Goal: Task Accomplishment & Management: Complete application form

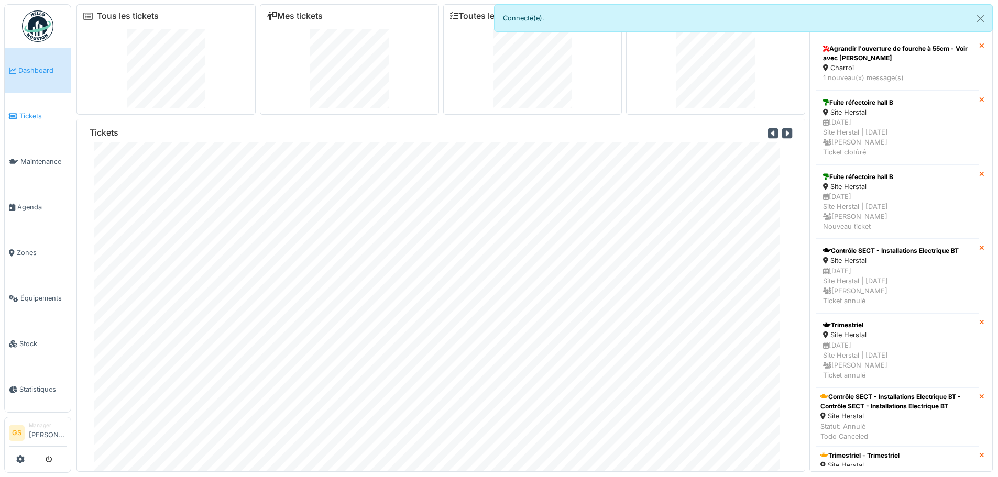
click at [25, 113] on span "Tickets" at bounding box center [42, 116] width 47 height 10
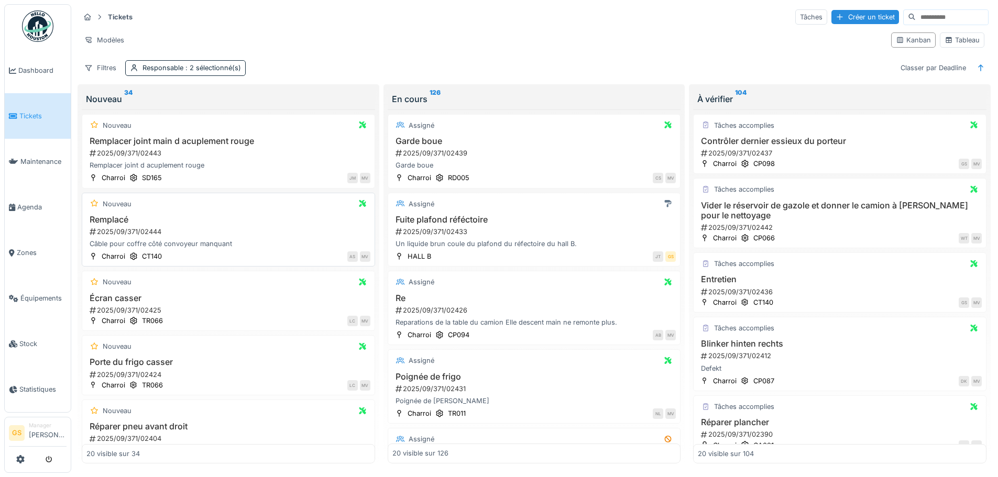
click at [130, 230] on div "2025/09/371/02444" at bounding box center [230, 232] width 282 height 10
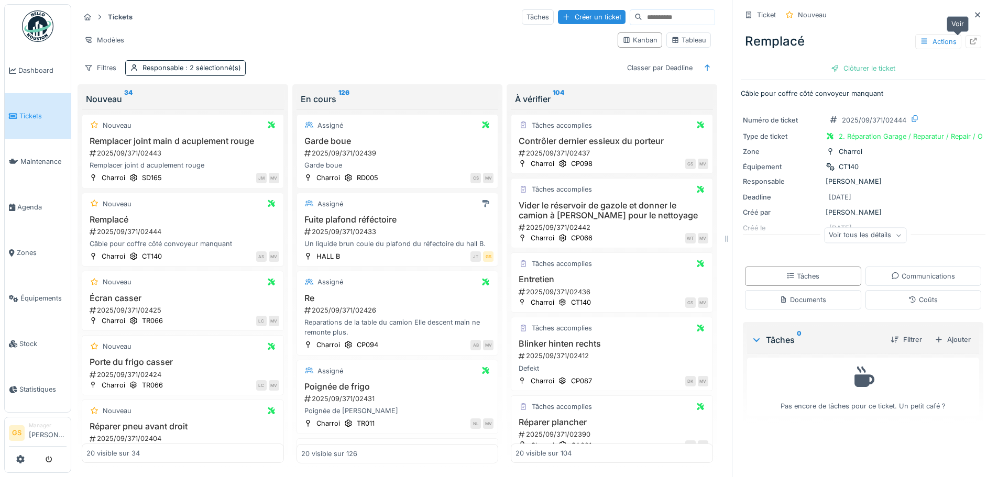
click at [969, 42] on icon at bounding box center [973, 41] width 8 height 7
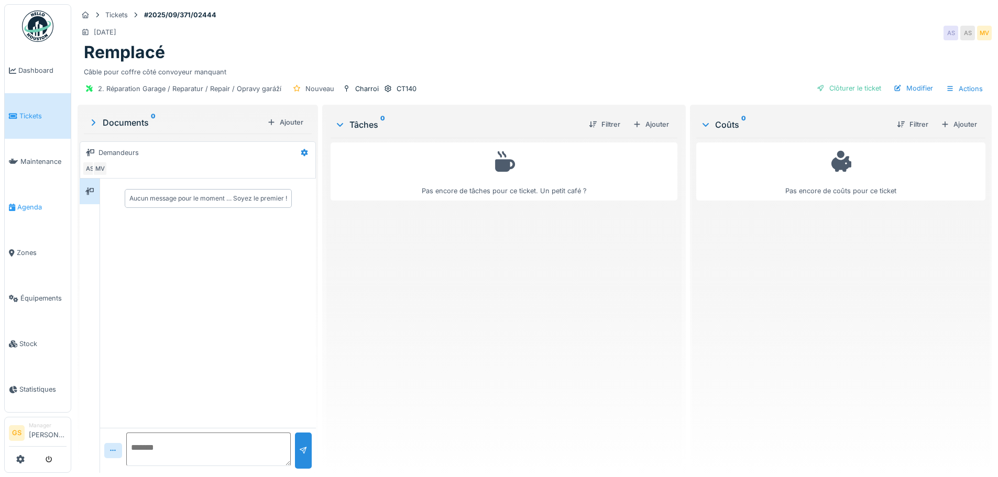
click at [25, 202] on span "Agenda" at bounding box center [41, 207] width 49 height 10
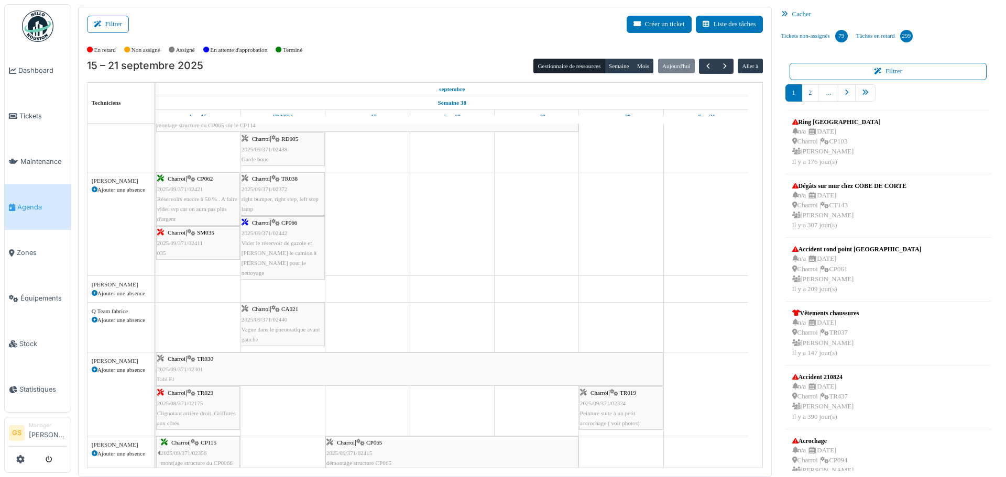
scroll to position [367, 0]
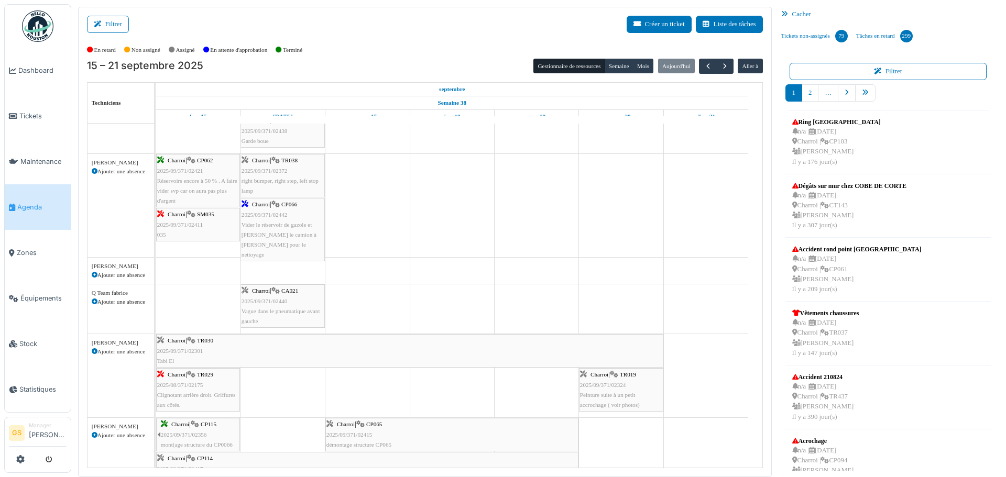
click at [177, 225] on span "2025/09/371/02411" at bounding box center [180, 225] width 46 height 6
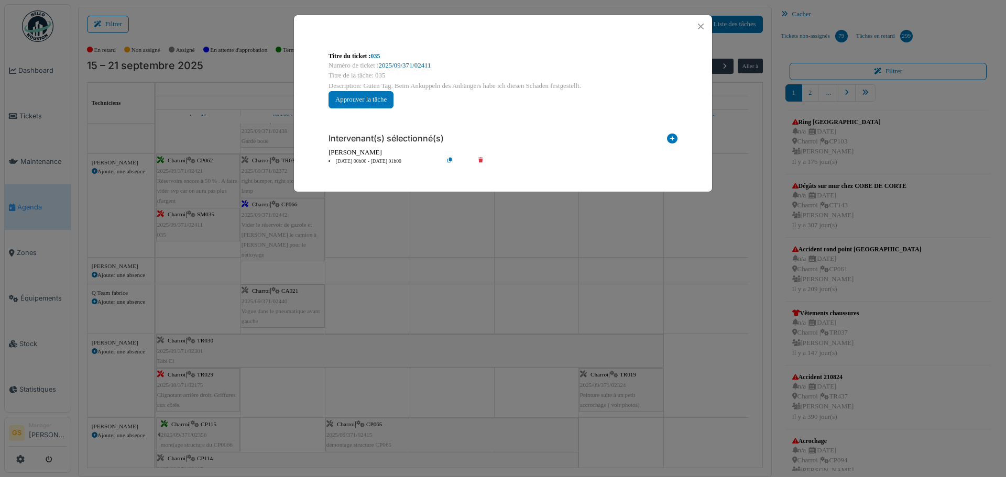
click at [417, 67] on link "2025/09/371/02411" at bounding box center [405, 65] width 52 height 7
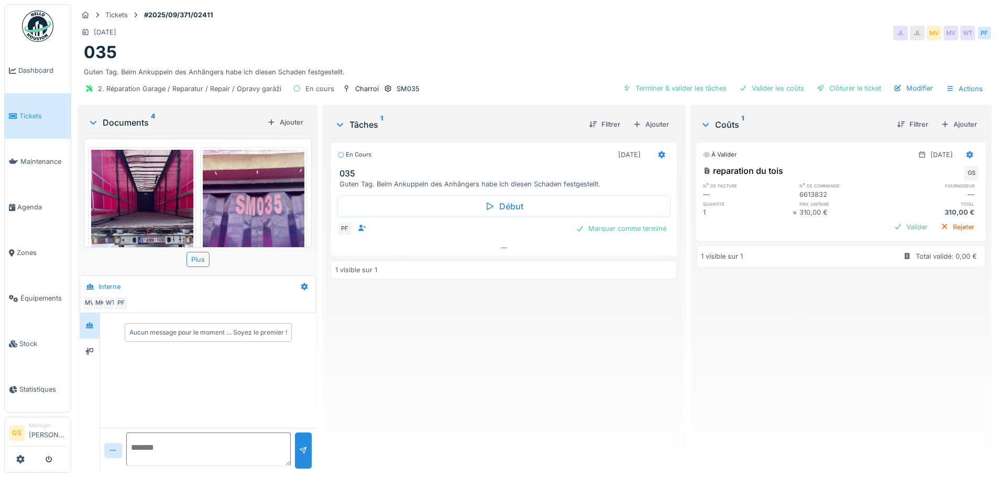
click at [20, 111] on span "Tickets" at bounding box center [42, 116] width 47 height 10
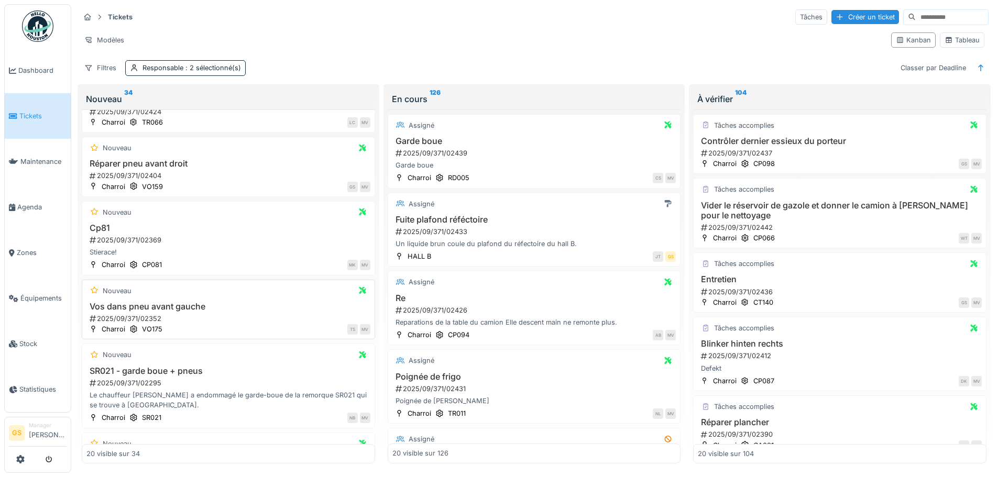
scroll to position [262, 0]
click at [122, 320] on div "2025/09/371/02352" at bounding box center [230, 320] width 282 height 10
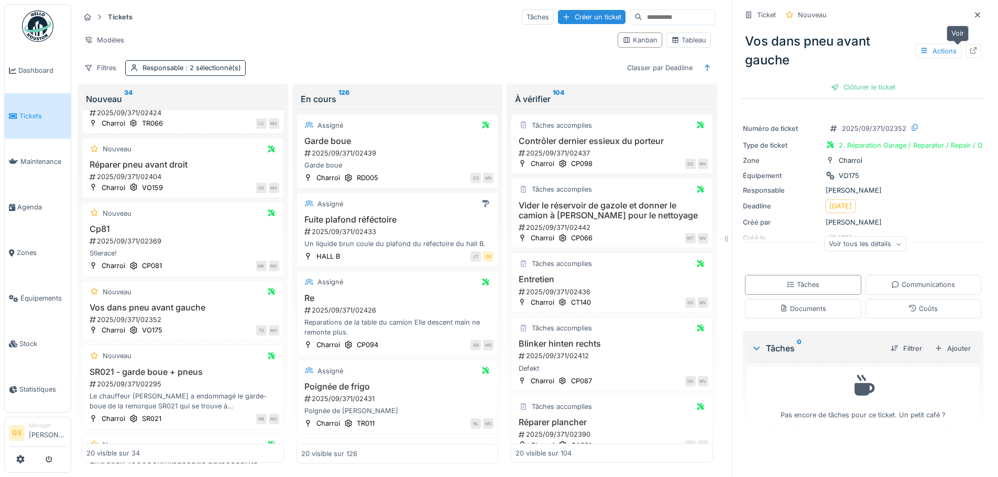
click at [970, 48] on icon at bounding box center [973, 50] width 7 height 7
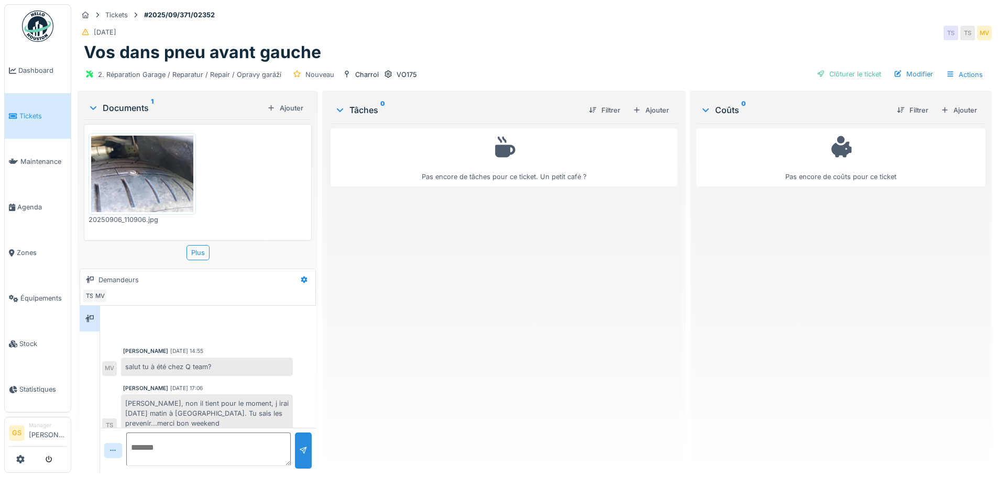
click at [26, 120] on link "Tickets" at bounding box center [38, 116] width 66 height 46
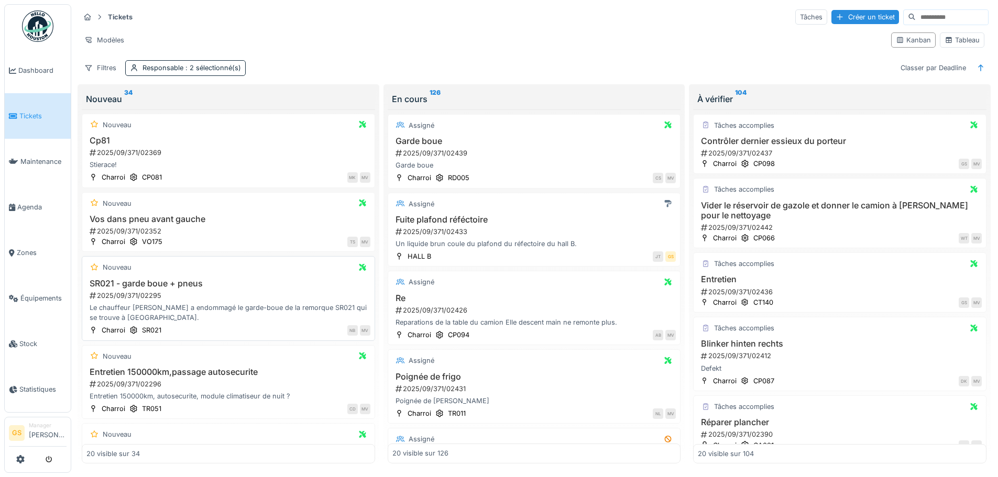
scroll to position [367, 0]
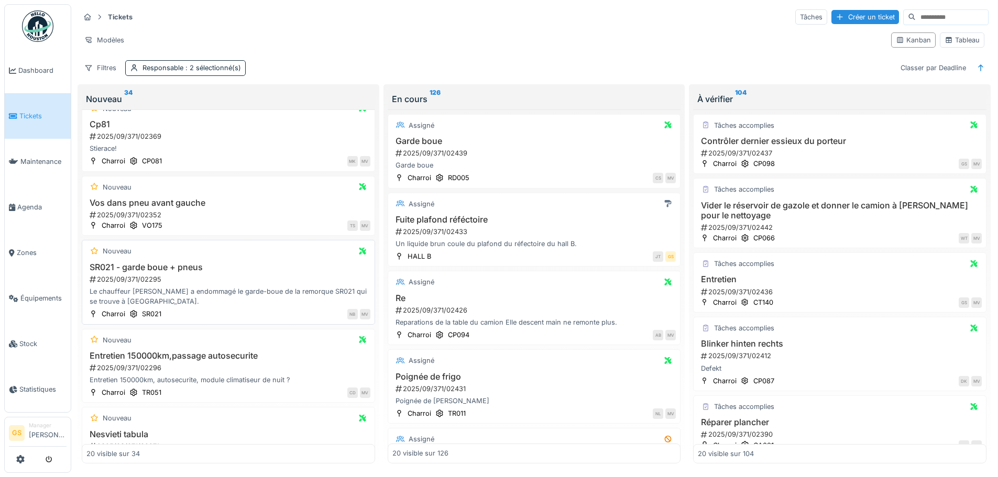
click at [114, 278] on div "2025/09/371/02295" at bounding box center [230, 280] width 282 height 10
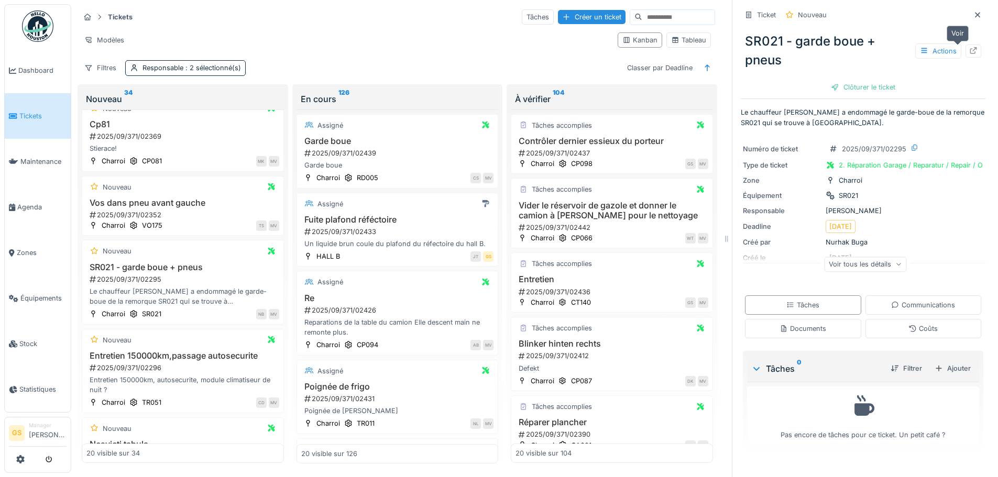
click at [970, 50] on icon at bounding box center [973, 50] width 7 height 7
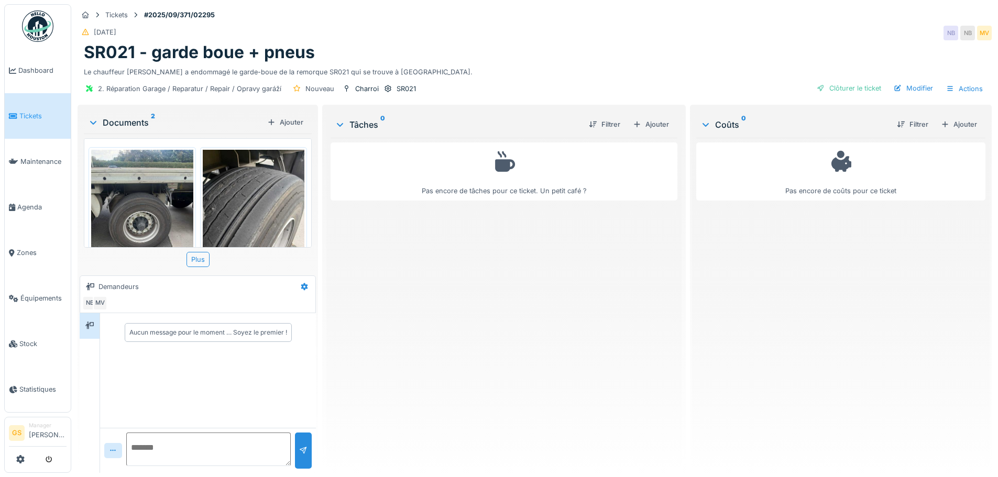
click at [16, 113] on icon at bounding box center [13, 116] width 8 height 7
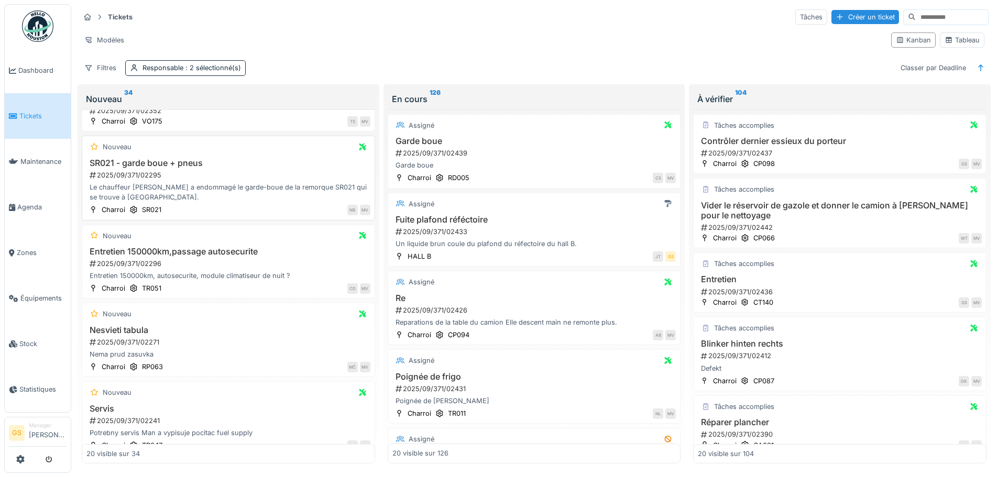
scroll to position [472, 0]
click at [115, 264] on div "2025/09/371/02296" at bounding box center [230, 263] width 282 height 10
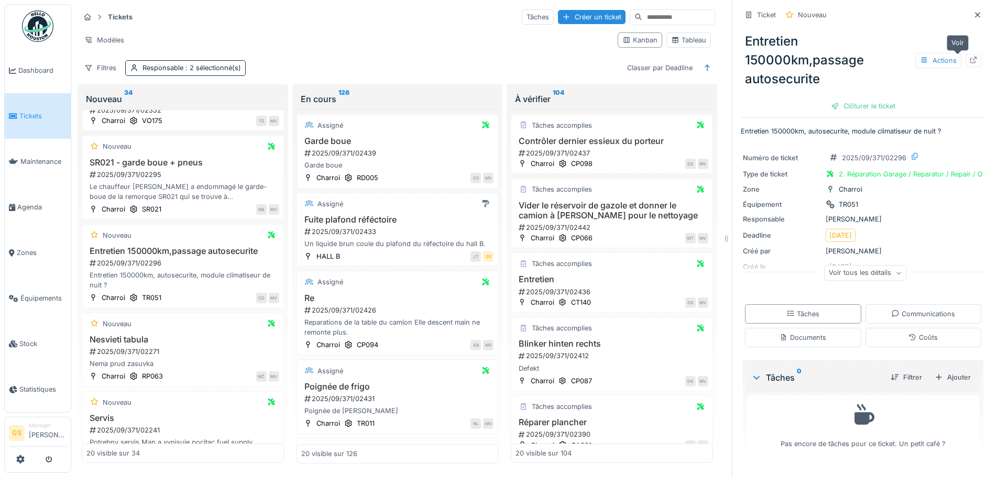
click at [969, 61] on icon at bounding box center [973, 60] width 8 height 7
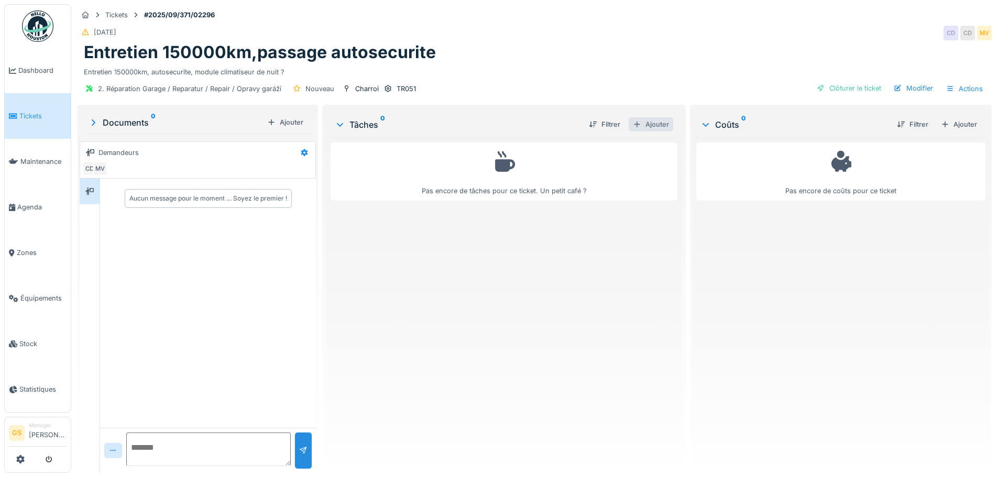
click at [646, 125] on div "Ajouter" at bounding box center [651, 124] width 45 height 14
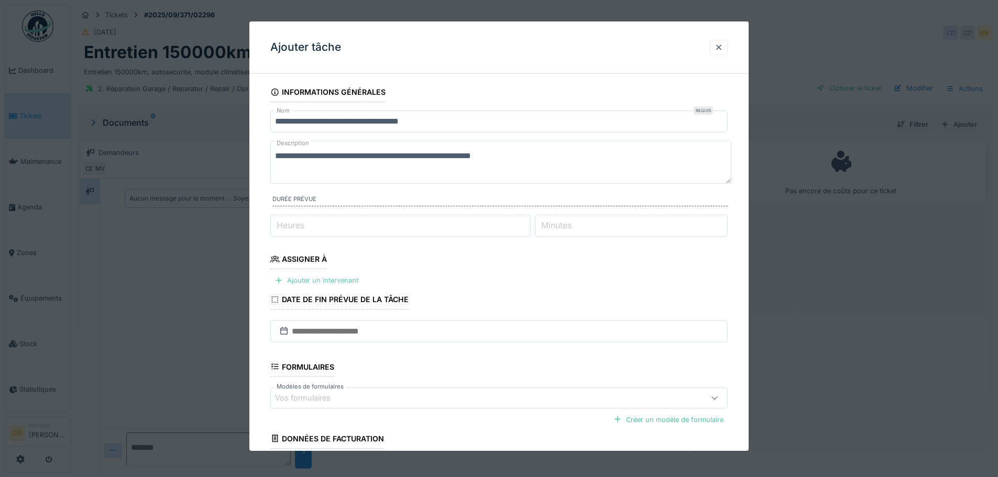
click at [339, 281] on div "Ajouter un intervenant" at bounding box center [316, 281] width 92 height 14
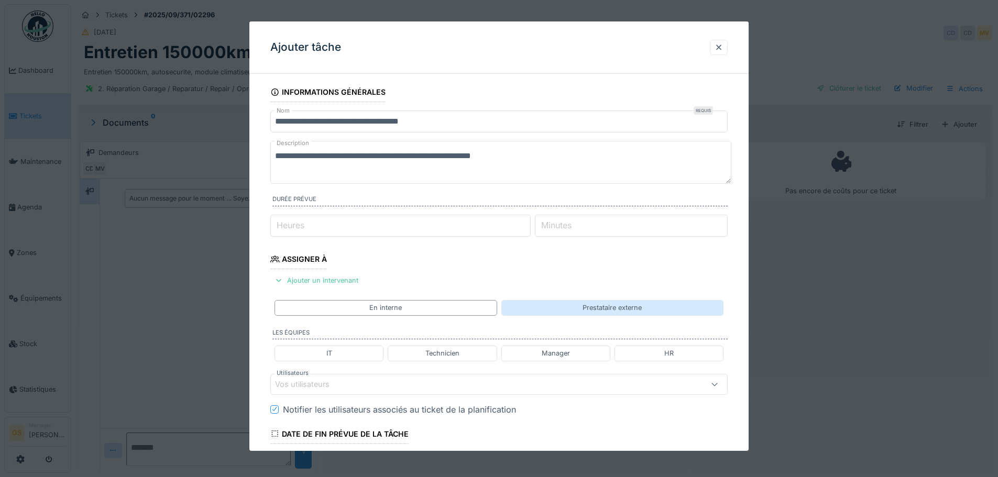
click at [584, 310] on div "Prestataire externe" at bounding box center [612, 307] width 222 height 15
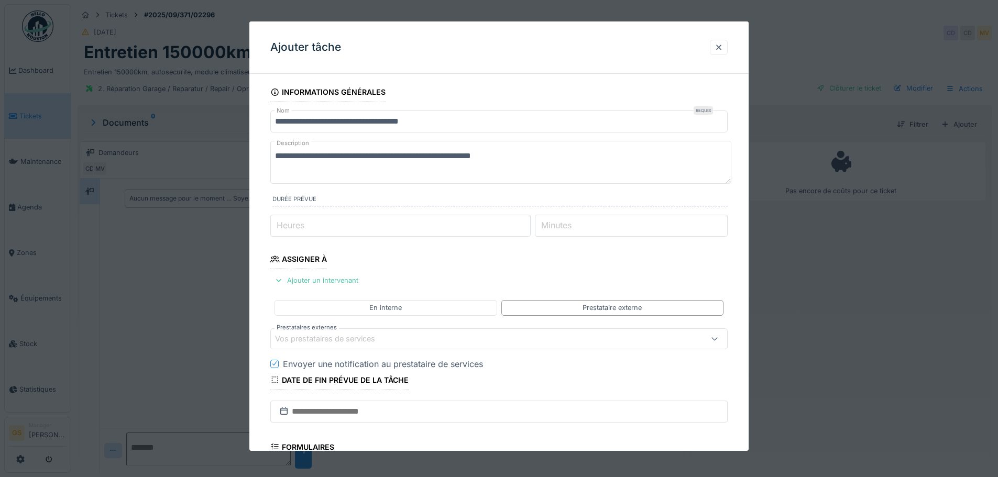
click at [317, 343] on div "Vos prestataires de services" at bounding box center [332, 339] width 115 height 12
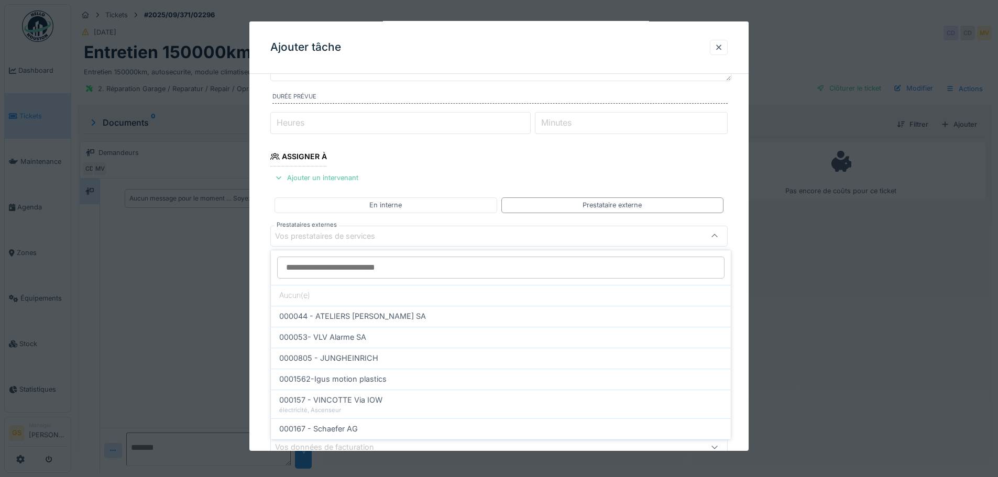
type input "*"
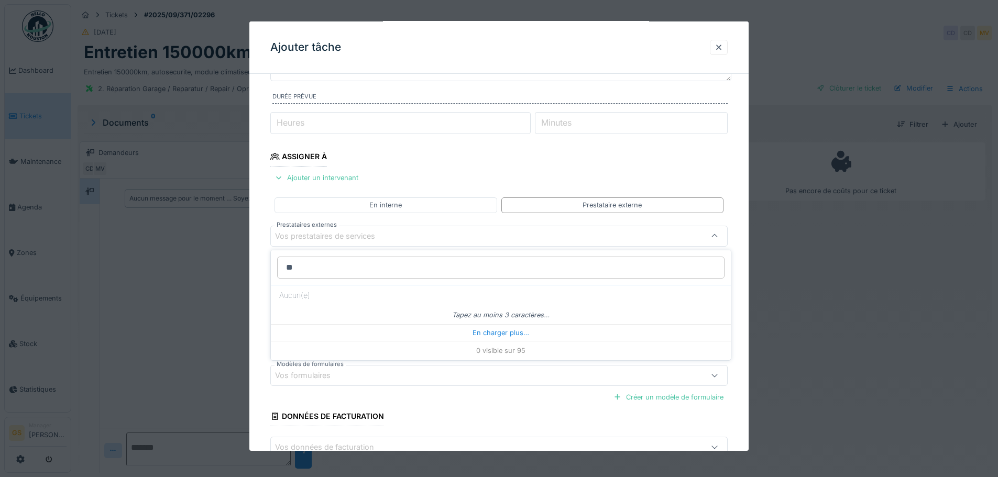
type input "*"
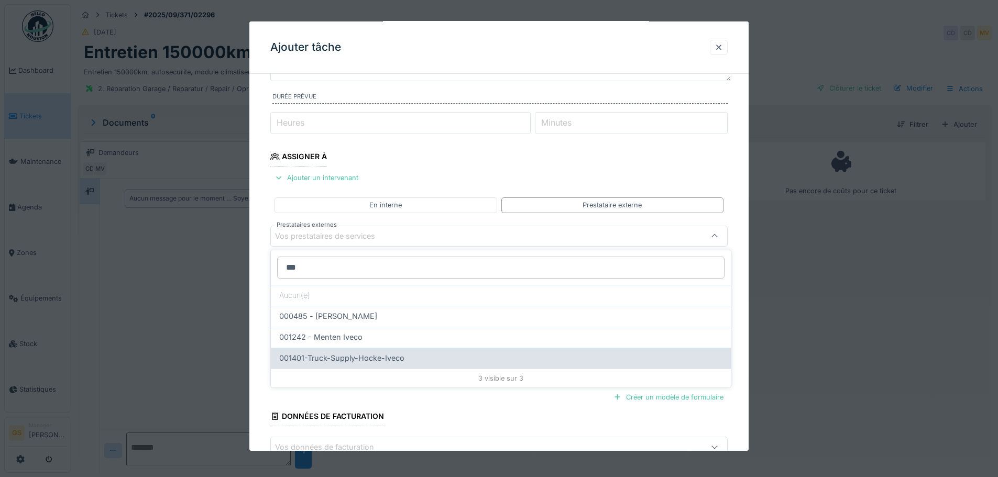
type input "***"
click at [359, 359] on span "001401-Truck-Supply-Hocke-Iveco" at bounding box center [341, 359] width 125 height 12
type input "*****"
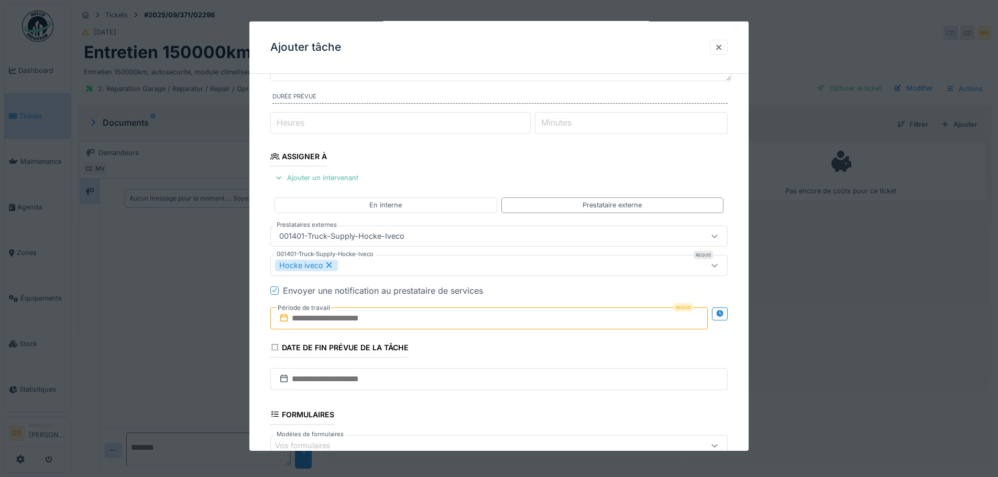
click at [287, 316] on icon at bounding box center [284, 318] width 10 height 8
click at [302, 320] on input "text" at bounding box center [489, 319] width 438 height 22
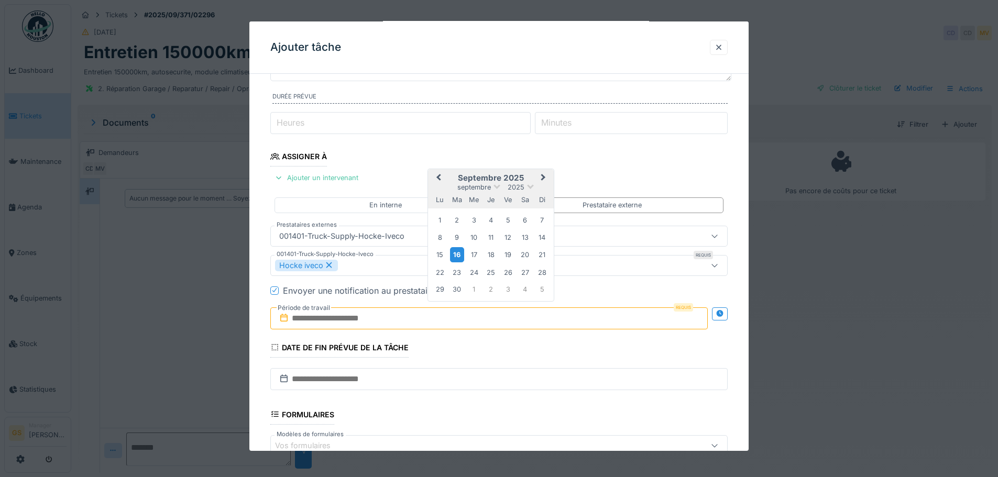
click at [456, 254] on div "16" at bounding box center [457, 254] width 14 height 15
click at [522, 256] on div "20" at bounding box center [525, 255] width 14 height 14
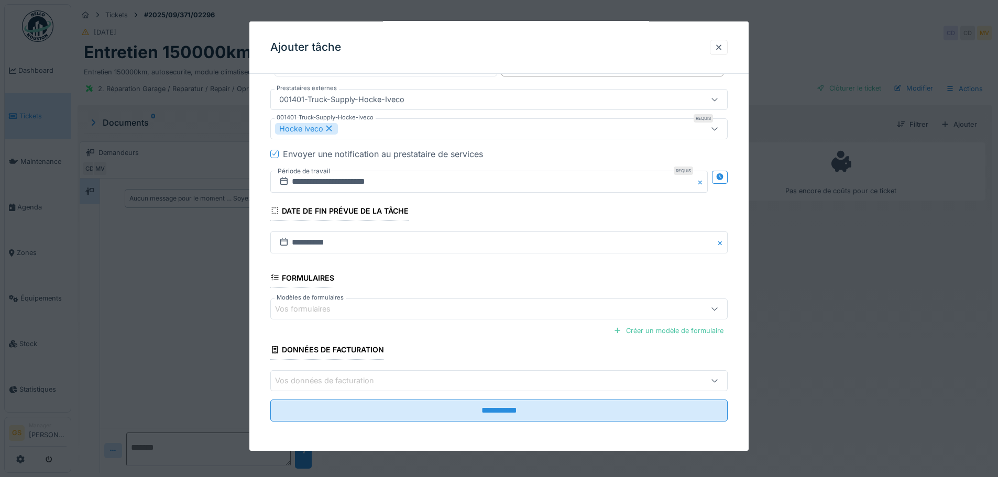
scroll to position [8, 0]
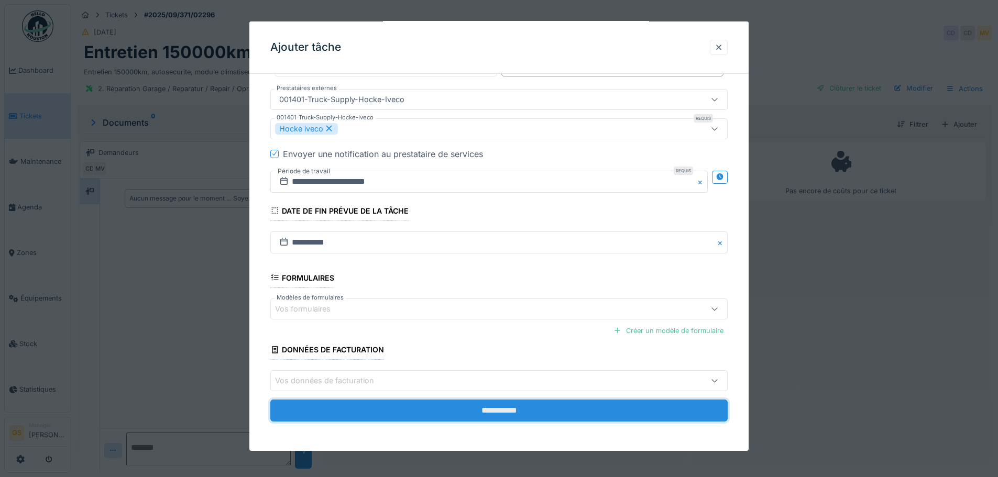
click at [473, 410] on input "**********" at bounding box center [498, 411] width 457 height 22
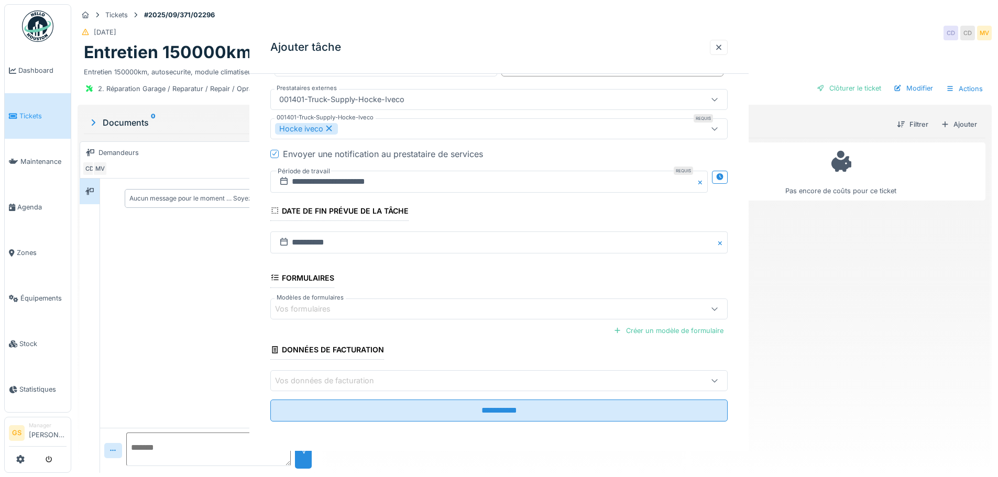
scroll to position [0, 0]
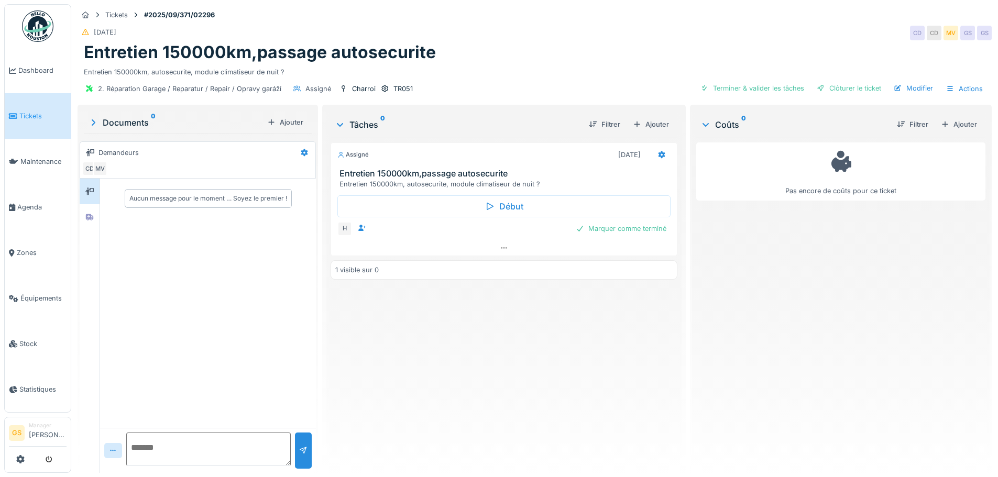
click at [24, 112] on span "Tickets" at bounding box center [42, 116] width 47 height 10
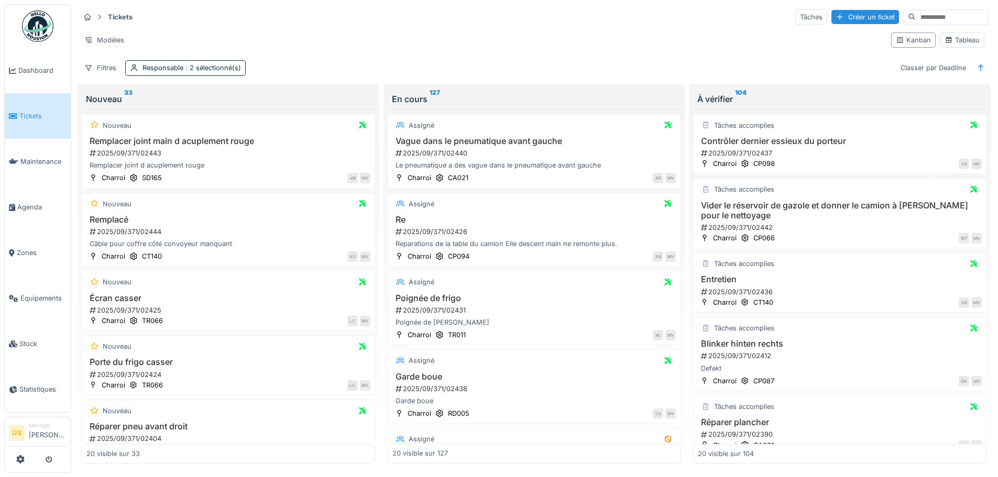
click at [36, 122] on link "Tickets" at bounding box center [38, 116] width 66 height 46
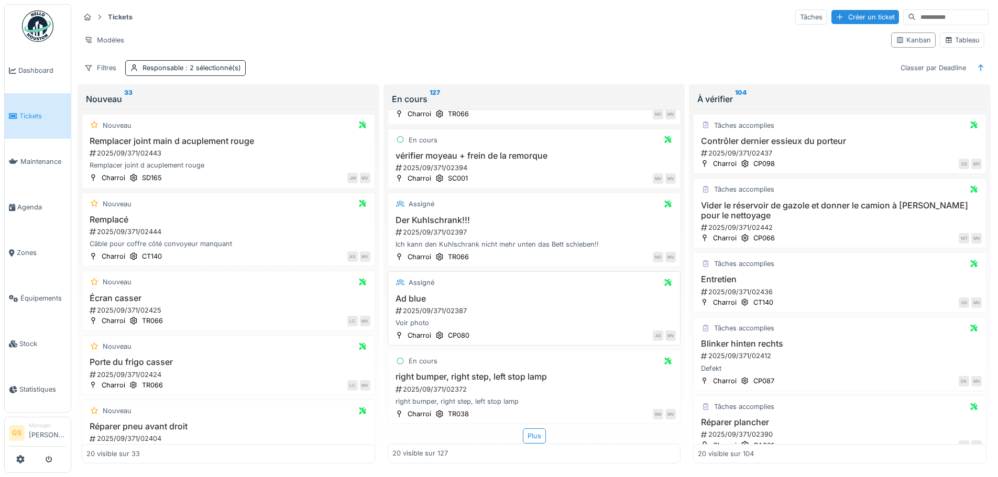
scroll to position [7, 0]
click at [523, 429] on div "Plus" at bounding box center [534, 436] width 23 height 15
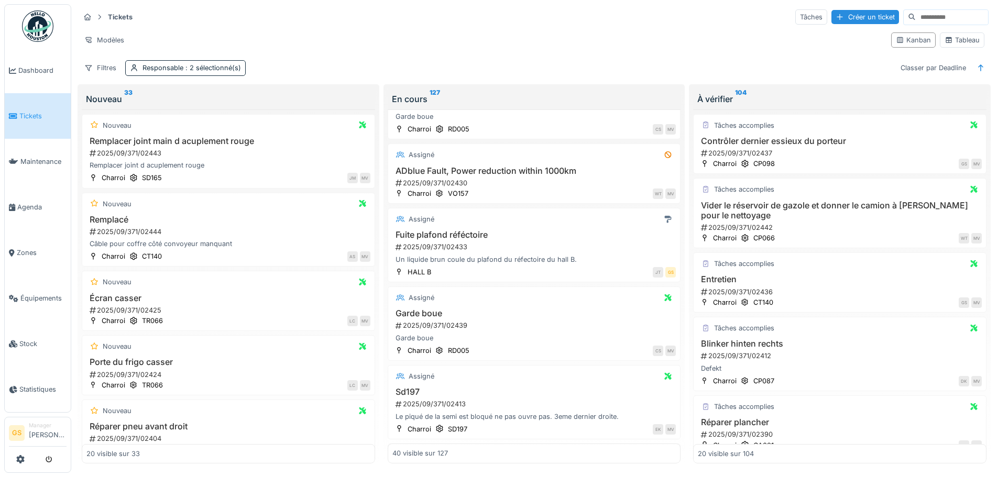
scroll to position [279, 0]
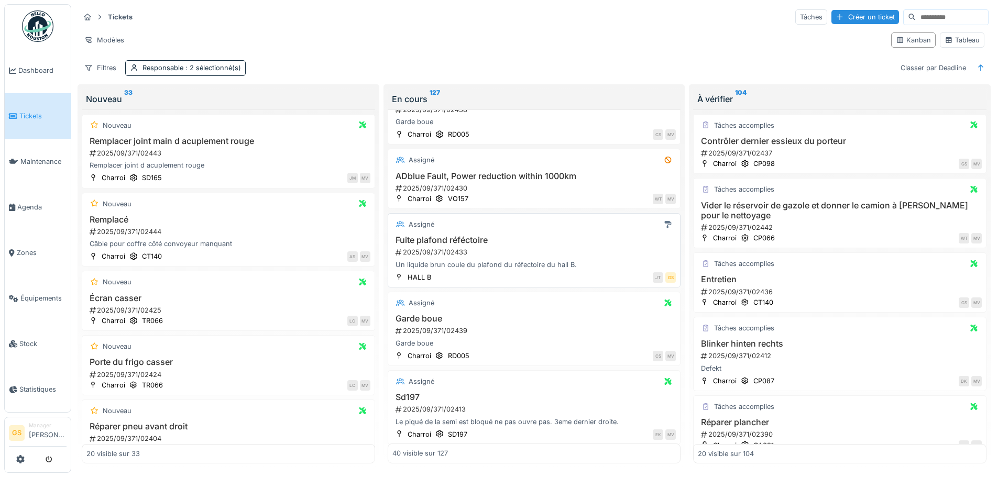
click at [428, 247] on div "2025/09/371/02433" at bounding box center [536, 252] width 282 height 10
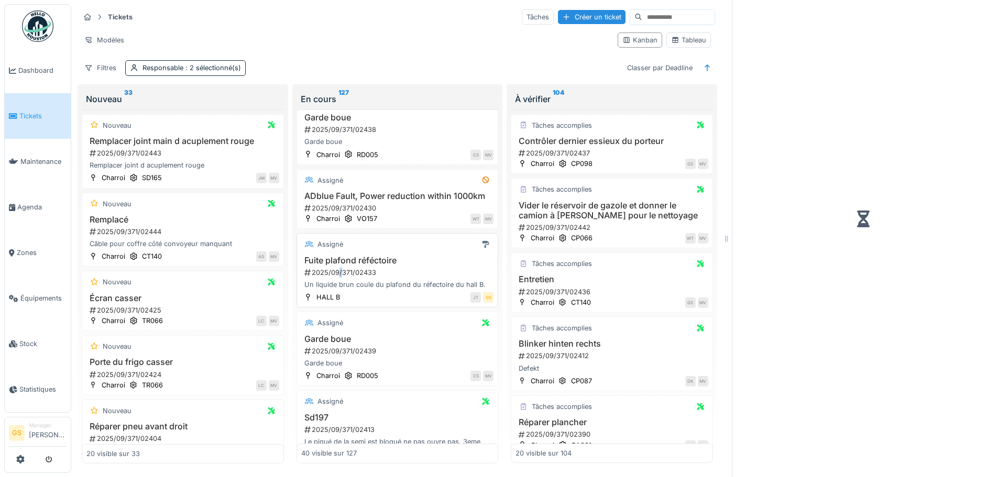
scroll to position [300, 0]
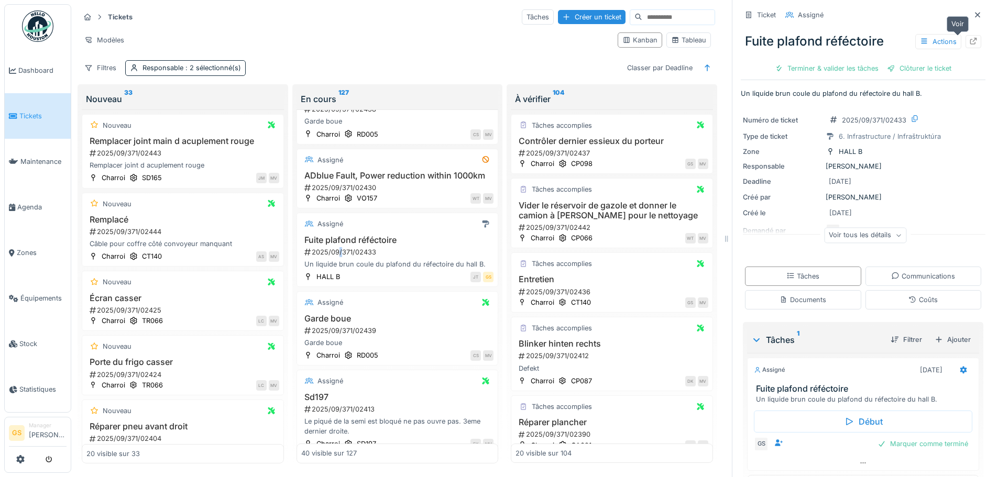
click at [969, 38] on icon at bounding box center [973, 41] width 8 height 7
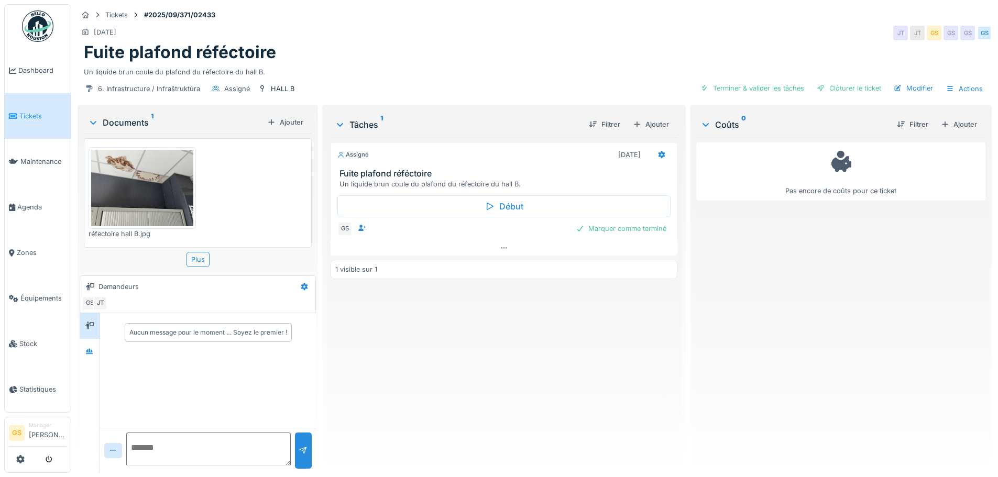
click at [28, 113] on span "Tickets" at bounding box center [42, 116] width 47 height 10
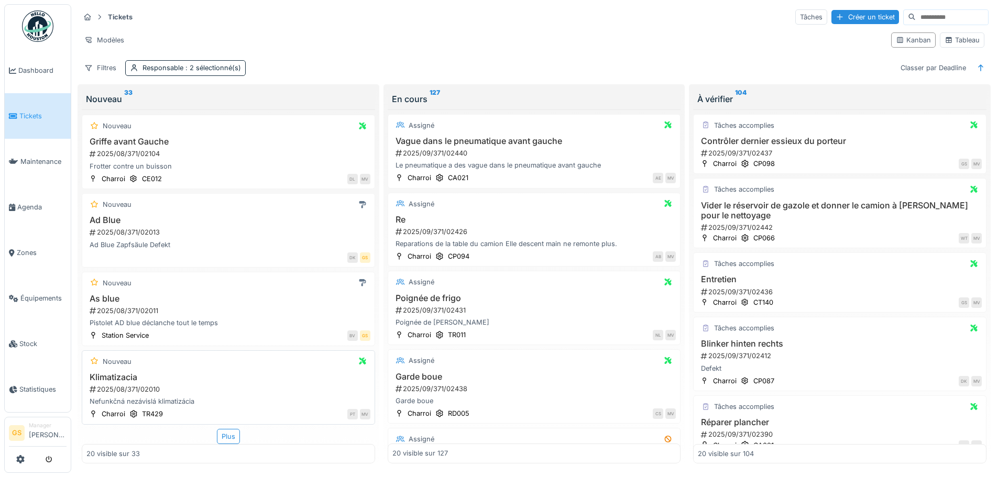
scroll to position [7, 0]
click at [222, 432] on div "Plus" at bounding box center [228, 436] width 23 height 15
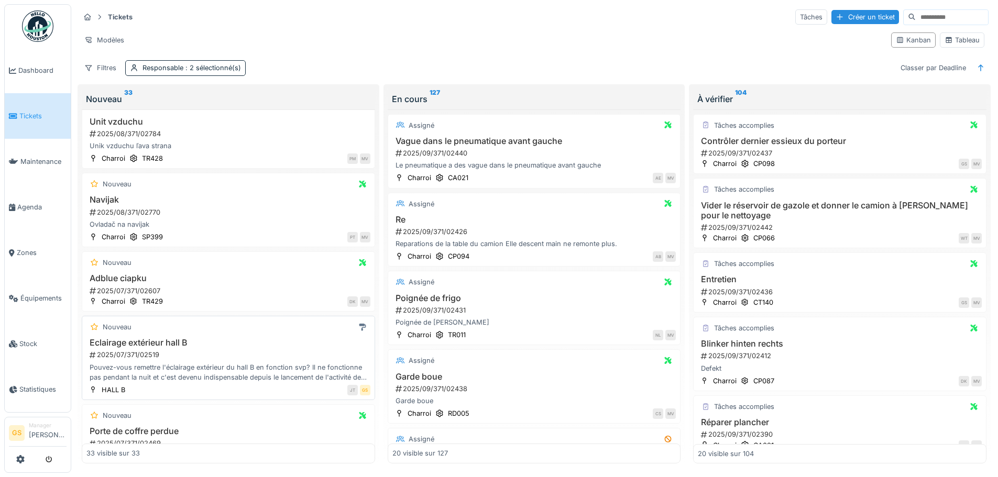
scroll to position [1629, 0]
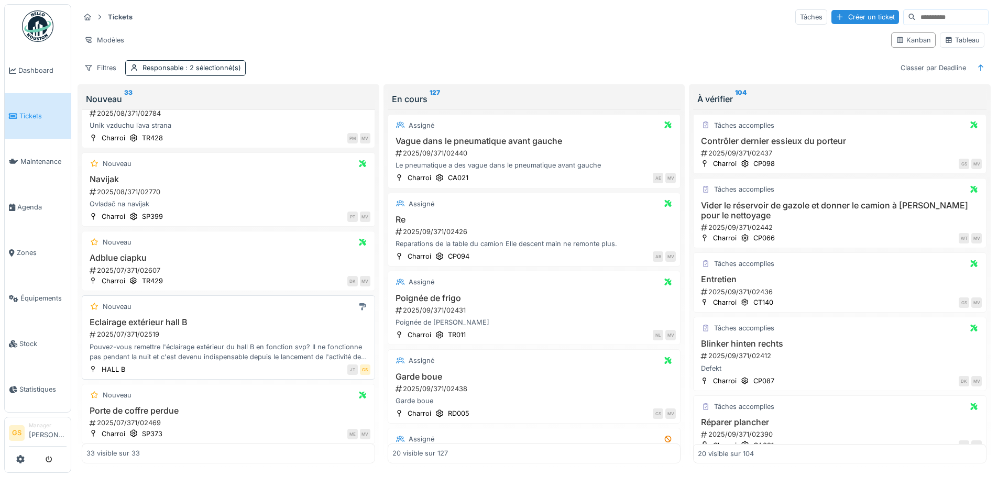
click at [147, 330] on div "2025/07/371/02519" at bounding box center [230, 335] width 282 height 10
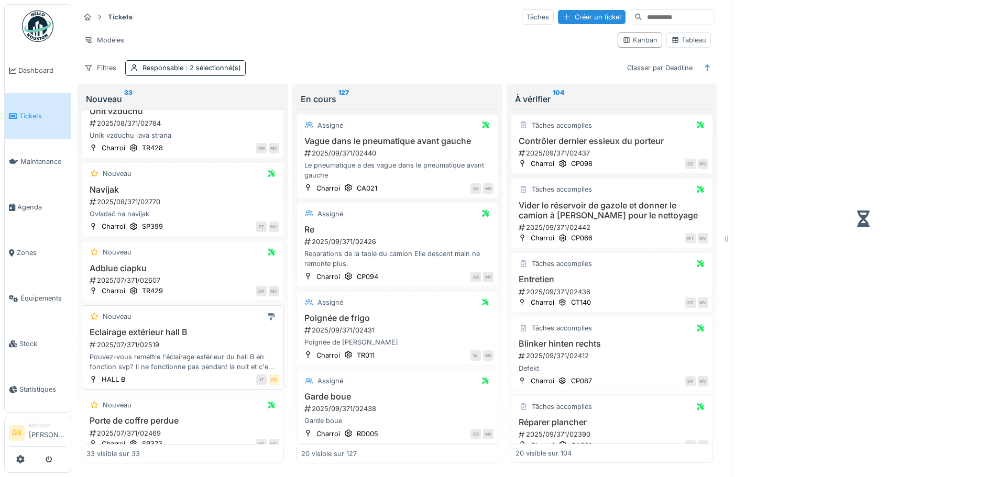
scroll to position [1639, 0]
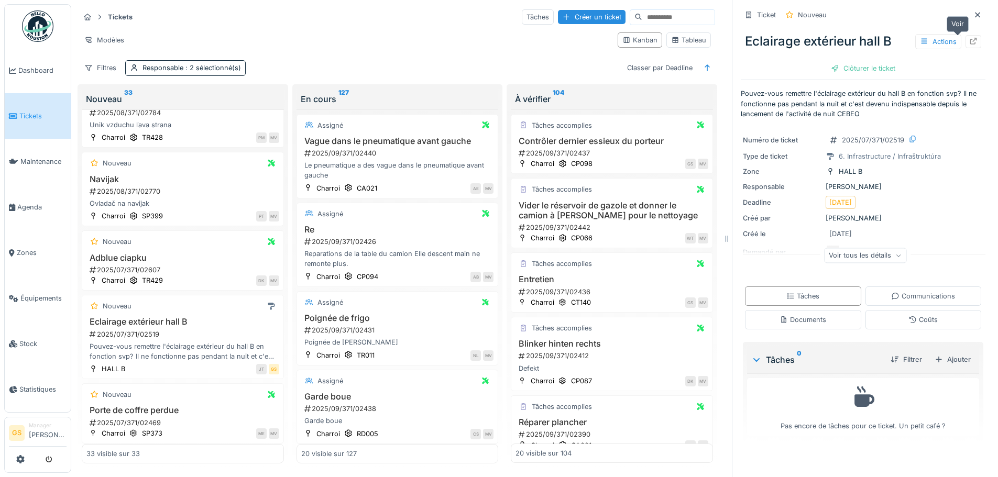
click at [969, 38] on icon at bounding box center [973, 41] width 8 height 7
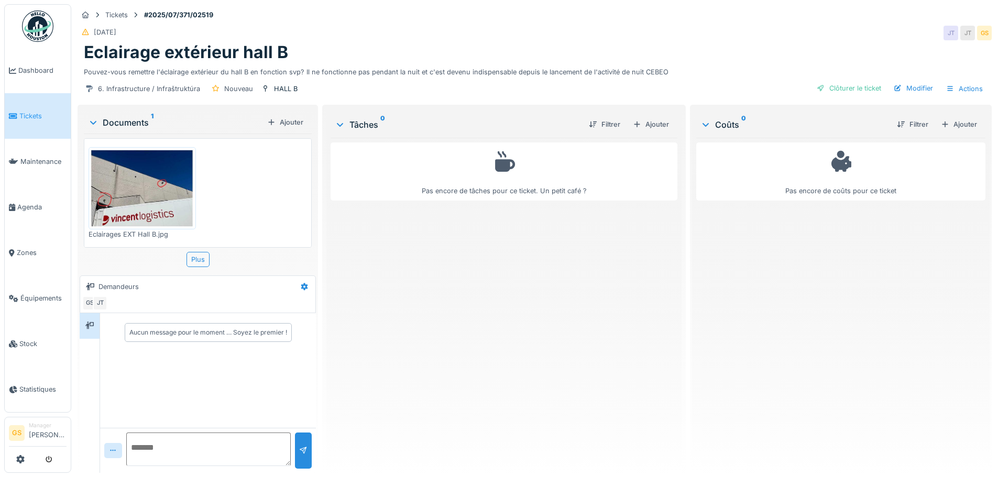
click at [33, 114] on span "Tickets" at bounding box center [42, 116] width 47 height 10
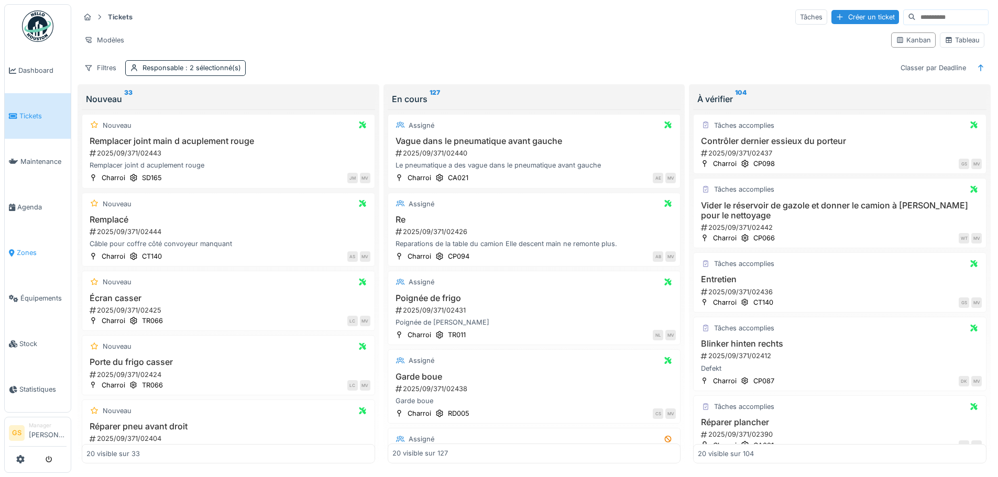
click at [22, 248] on span "Zones" at bounding box center [42, 253] width 50 height 10
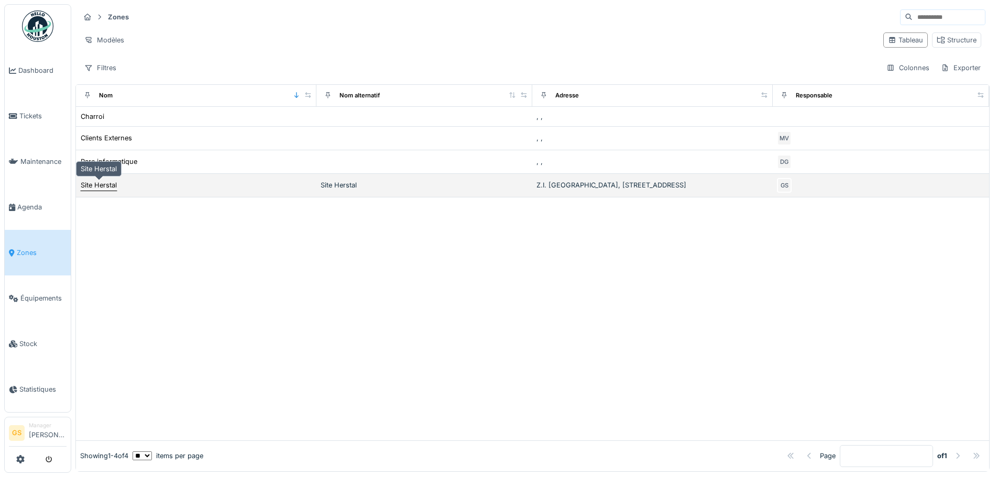
click at [101, 189] on div "Site Herstal" at bounding box center [99, 185] width 36 height 10
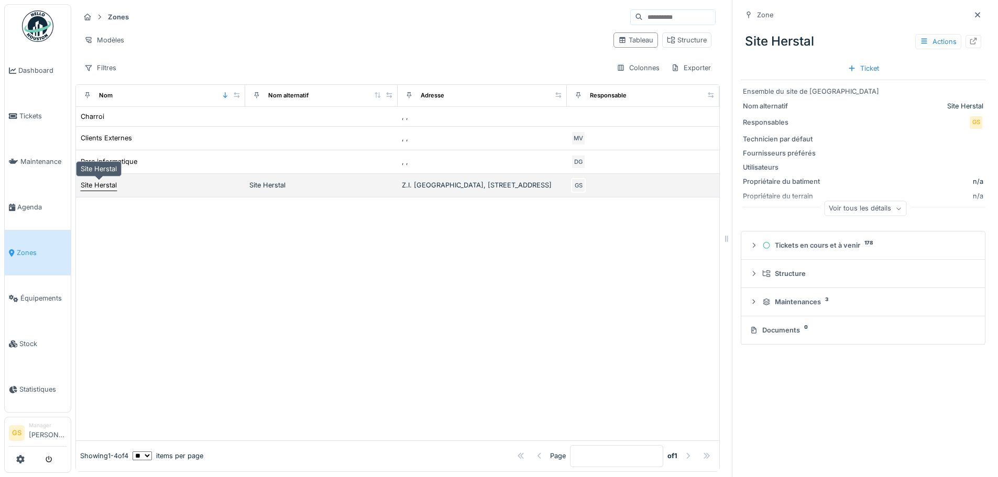
click at [102, 184] on div "Site Herstal" at bounding box center [99, 185] width 36 height 10
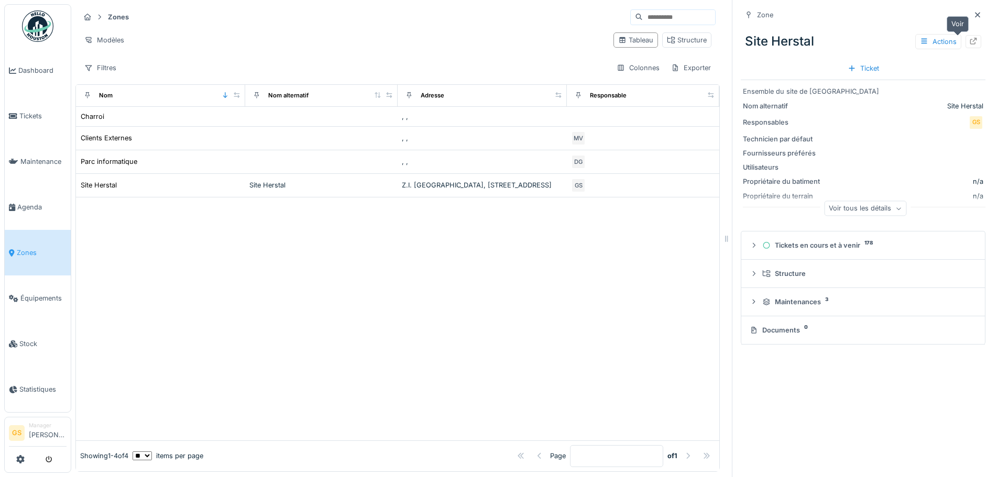
click at [969, 43] on icon at bounding box center [973, 41] width 8 height 7
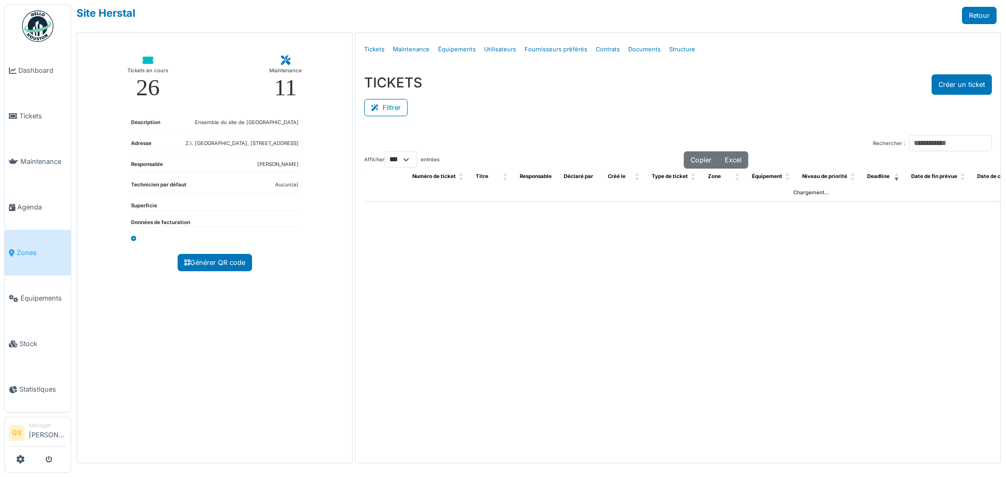
select select "***"
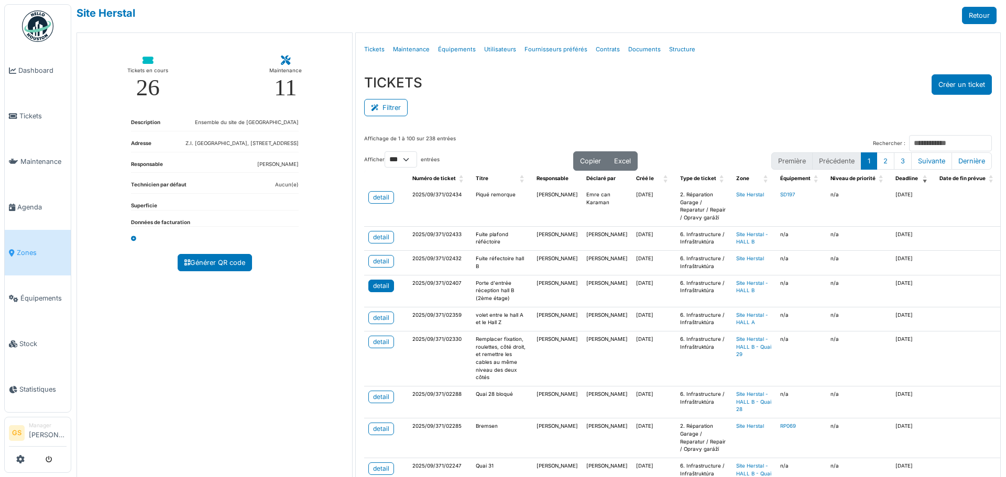
click at [383, 283] on div "detail" at bounding box center [381, 285] width 16 height 9
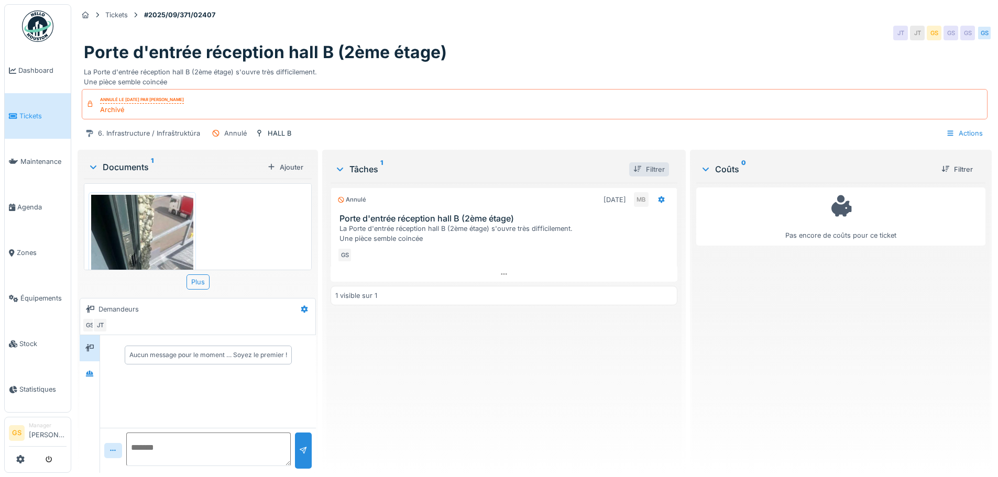
click at [647, 168] on div "Filtrer" at bounding box center [649, 169] width 40 height 14
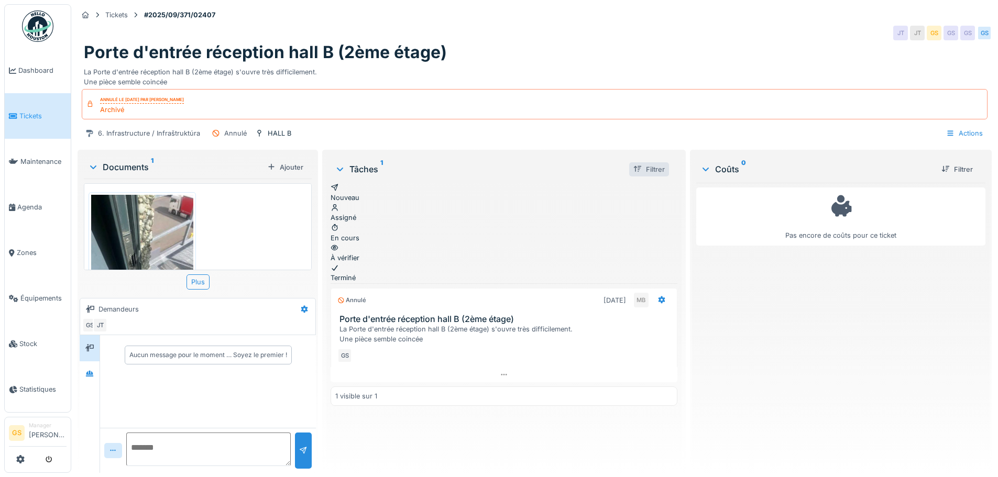
click at [645, 165] on div "Filtrer" at bounding box center [649, 169] width 40 height 14
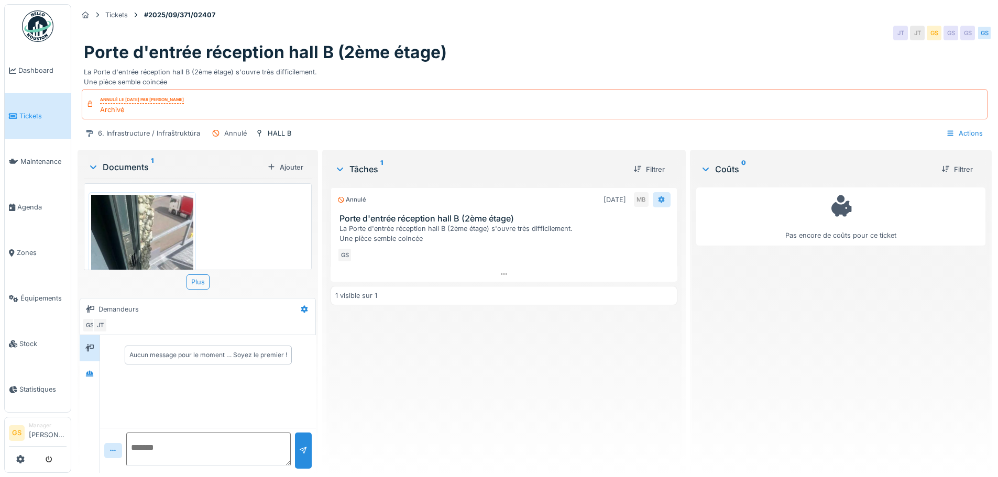
click at [660, 201] on icon at bounding box center [662, 200] width 8 height 7
click at [658, 203] on icon at bounding box center [662, 200] width 8 height 7
click at [959, 128] on div "Actions" at bounding box center [965, 133] width 46 height 15
click at [561, 143] on div "6. Infrastructure / Infraštruktúra Annulé HALL B Actions" at bounding box center [535, 134] width 914 height 24
click at [105, 103] on div "Annulé le lundi 15 septembre 2025 par Michel Bissot" at bounding box center [142, 99] width 84 height 7
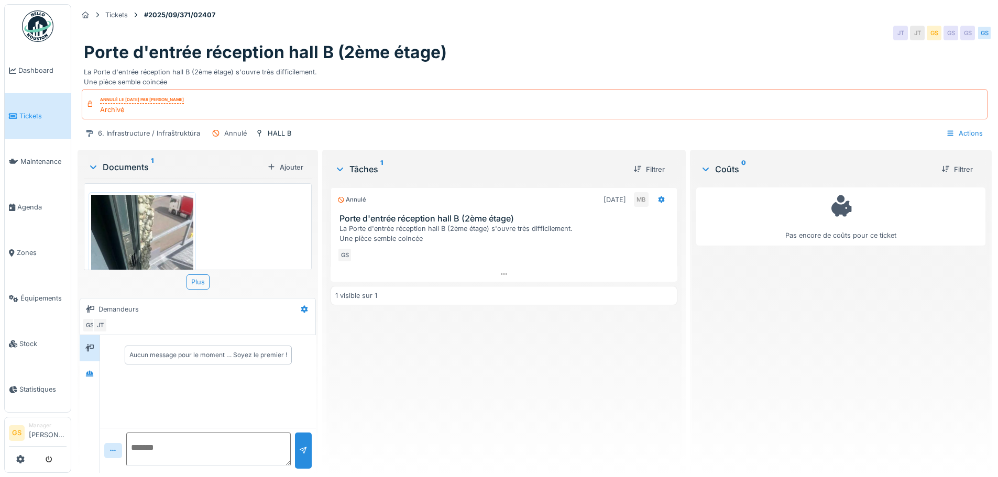
click at [113, 110] on div "Archivé" at bounding box center [142, 110] width 84 height 10
click at [215, 130] on icon at bounding box center [216, 133] width 8 height 7
click at [228, 134] on div "Annulé" at bounding box center [235, 133] width 23 height 10
click at [658, 196] on icon at bounding box center [661, 199] width 7 height 7
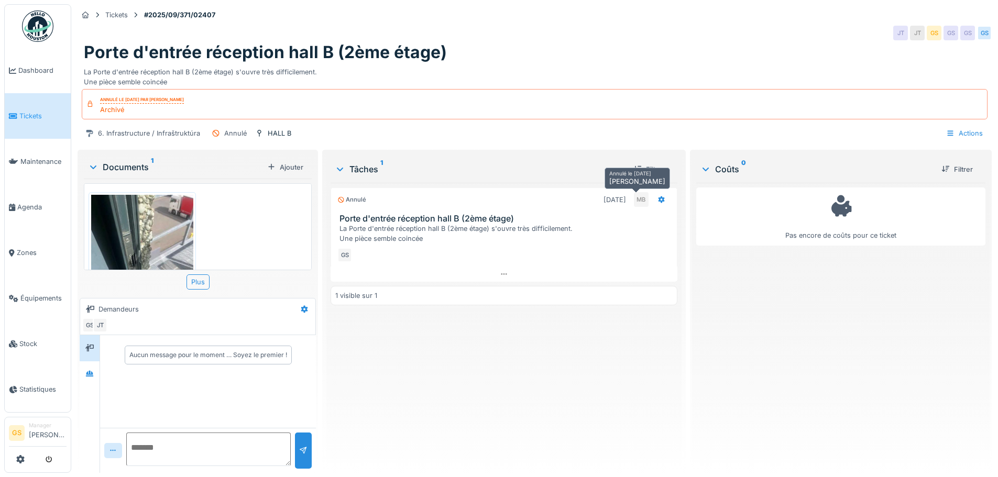
click at [635, 192] on div "MB" at bounding box center [641, 199] width 15 height 15
click at [647, 162] on div "Filtrer" at bounding box center [649, 169] width 40 height 14
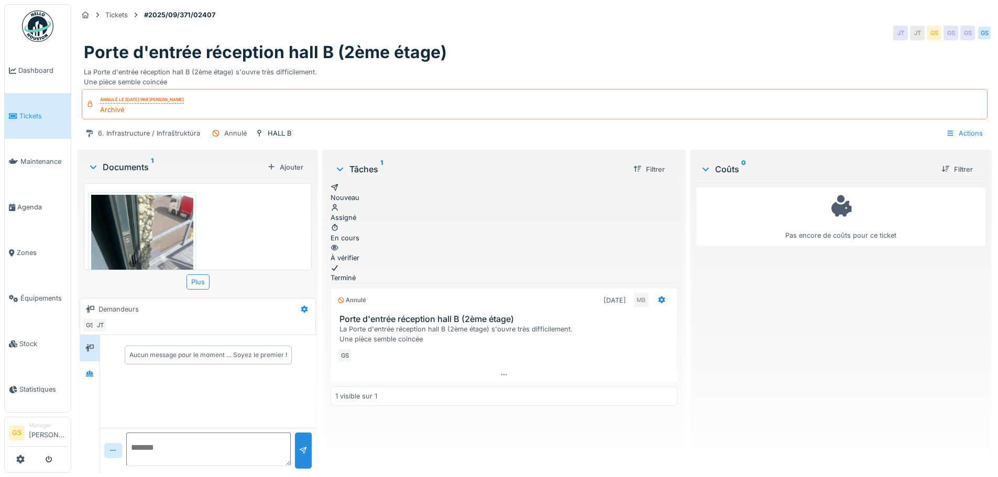
click at [447, 223] on div "En cours" at bounding box center [504, 233] width 346 height 20
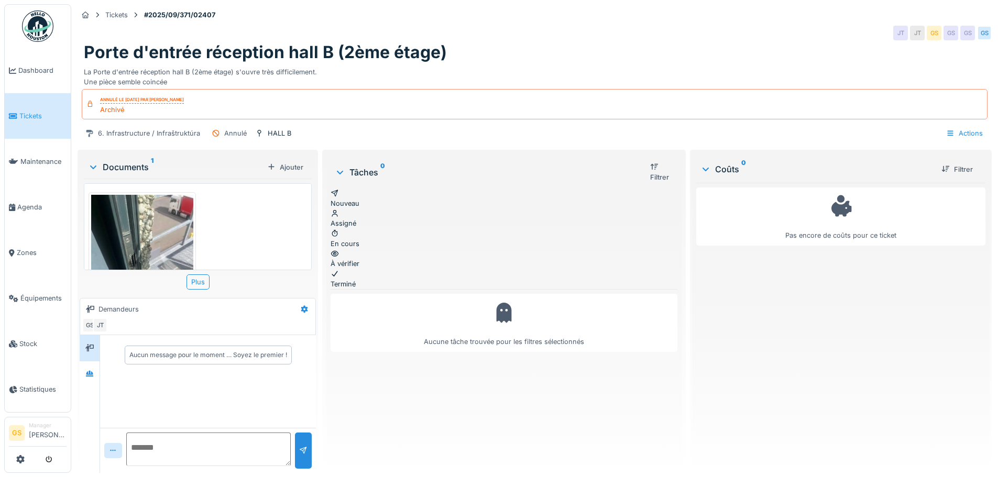
click at [449, 229] on div "En cours" at bounding box center [504, 239] width 346 height 20
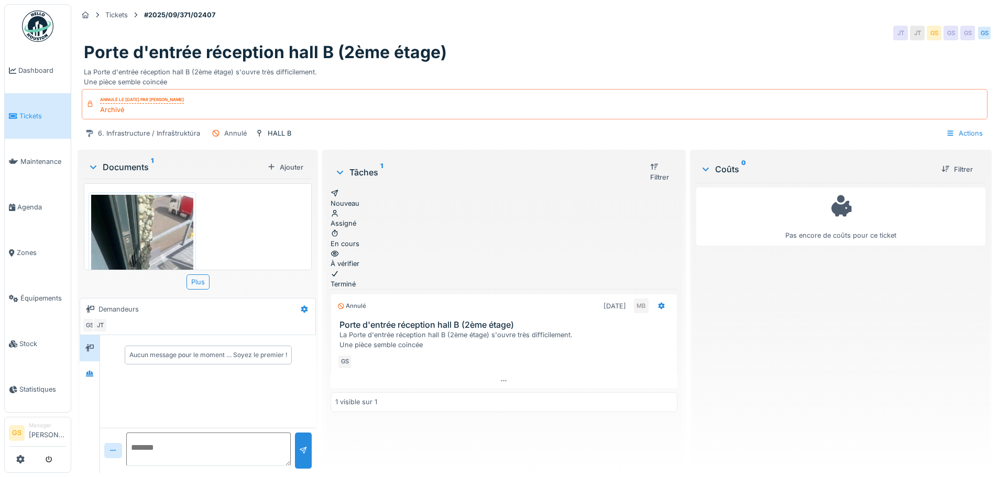
click at [650, 163] on div "Filtrer" at bounding box center [659, 172] width 19 height 20
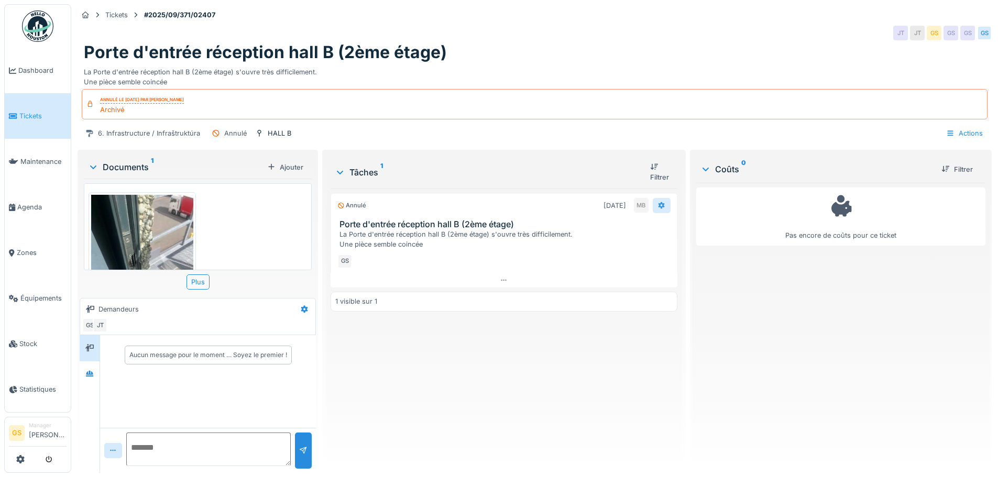
click at [658, 202] on icon at bounding box center [661, 205] width 7 height 7
click at [650, 162] on div "Filtrer" at bounding box center [659, 172] width 19 height 20
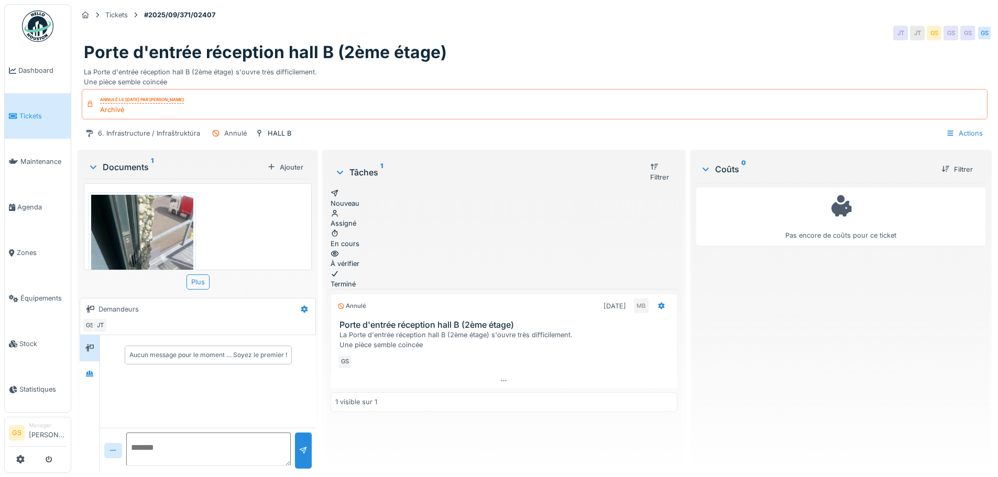
click at [650, 163] on div "Filtrer" at bounding box center [659, 172] width 19 height 20
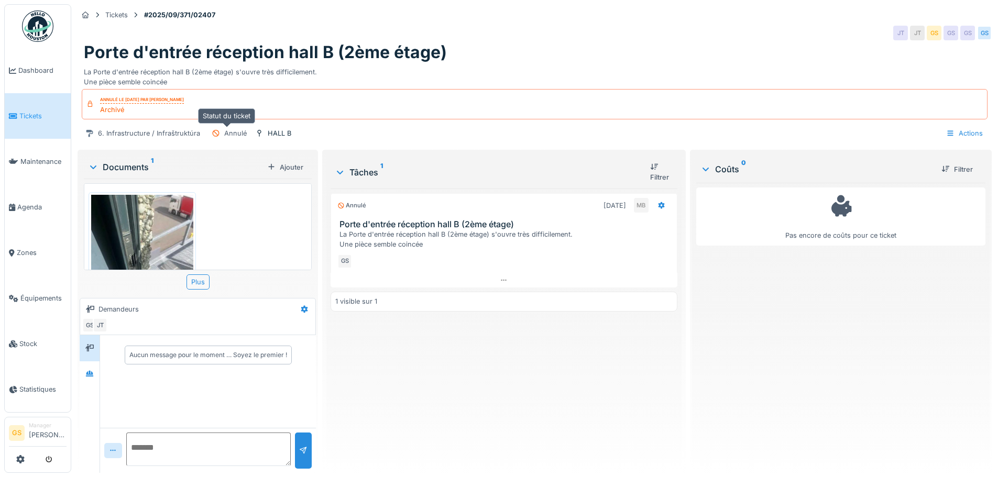
click at [213, 130] on icon at bounding box center [216, 133] width 7 height 7
click at [230, 128] on div "Annulé" at bounding box center [235, 133] width 23 height 10
click at [258, 130] on icon at bounding box center [259, 133] width 4 height 7
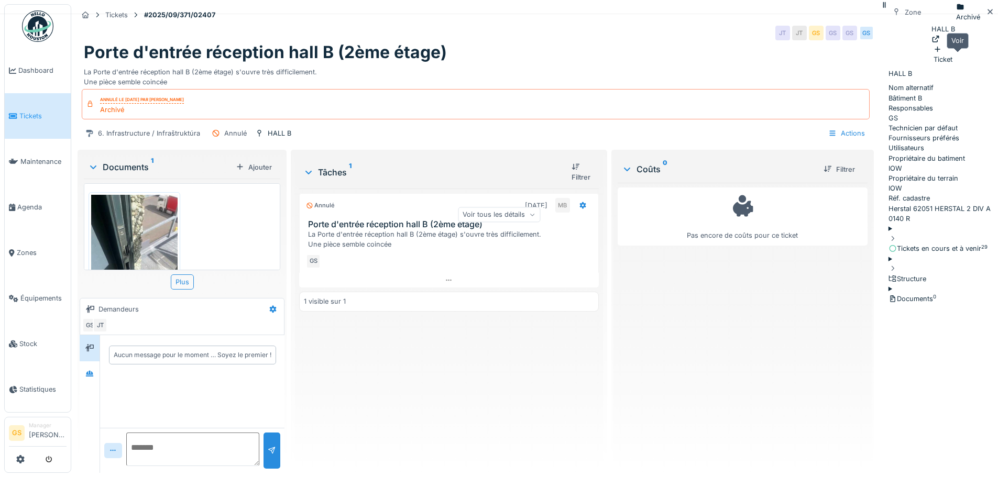
click at [940, 42] on icon at bounding box center [936, 39] width 8 height 7
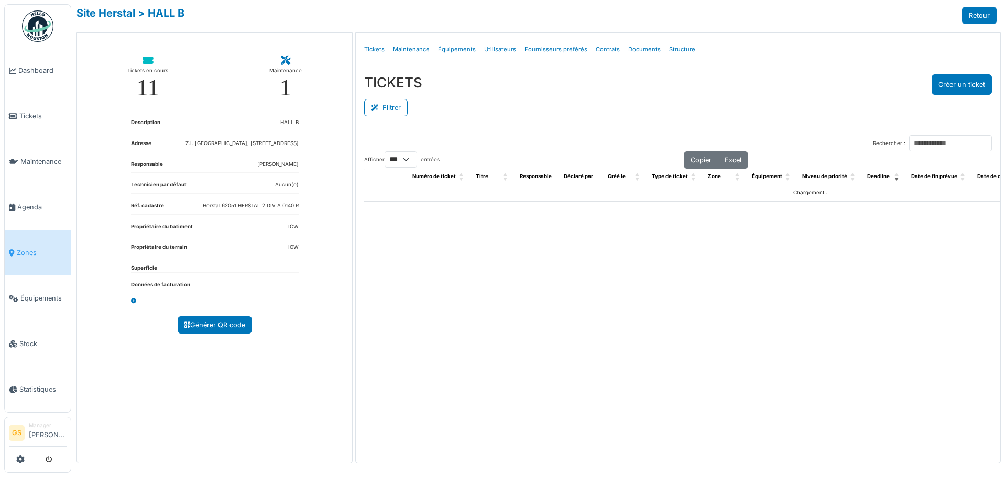
select select "***"
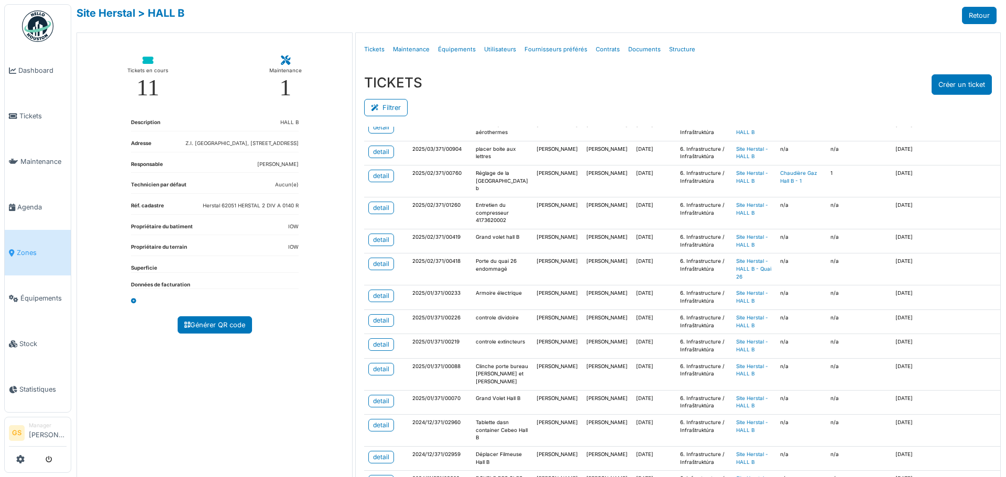
scroll to position [681, 0]
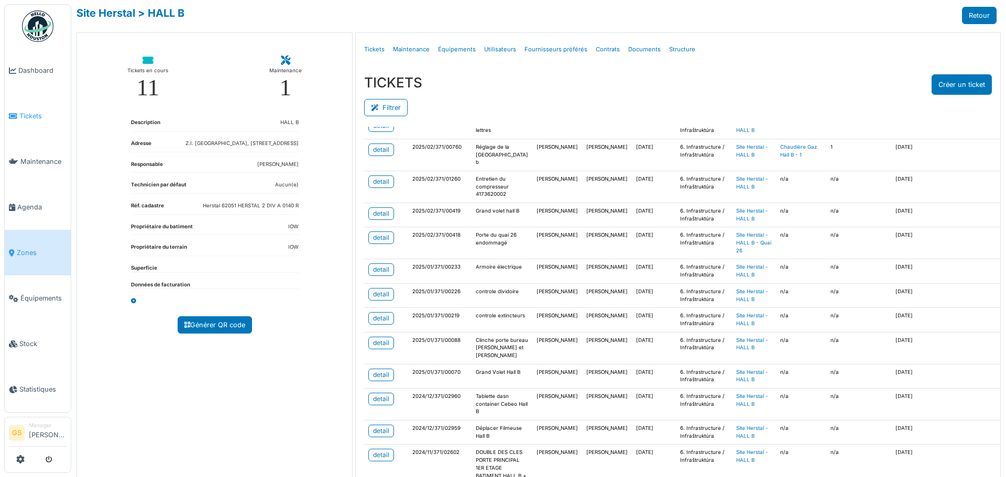
click at [22, 111] on span "Tickets" at bounding box center [42, 116] width 47 height 10
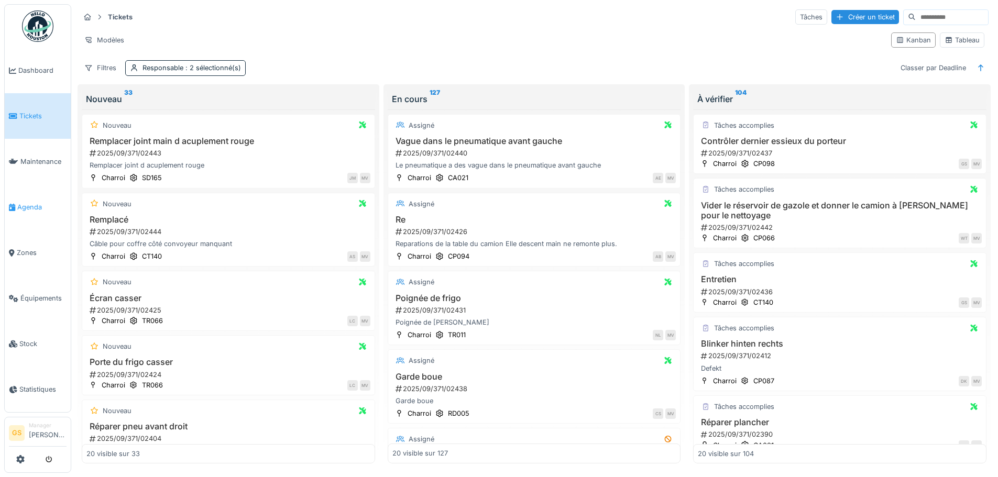
click at [22, 203] on span "Agenda" at bounding box center [41, 207] width 49 height 10
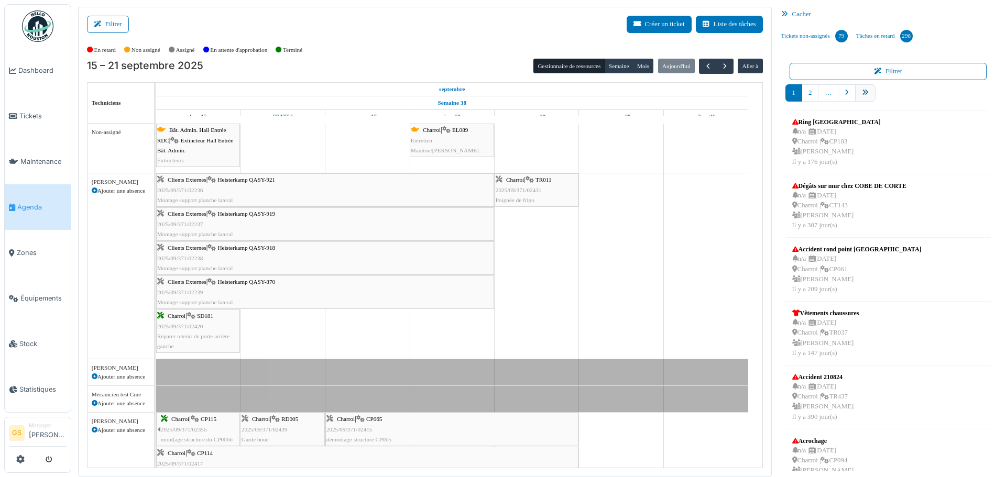
click at [862, 94] on icon "pager" at bounding box center [865, 93] width 7 height 7
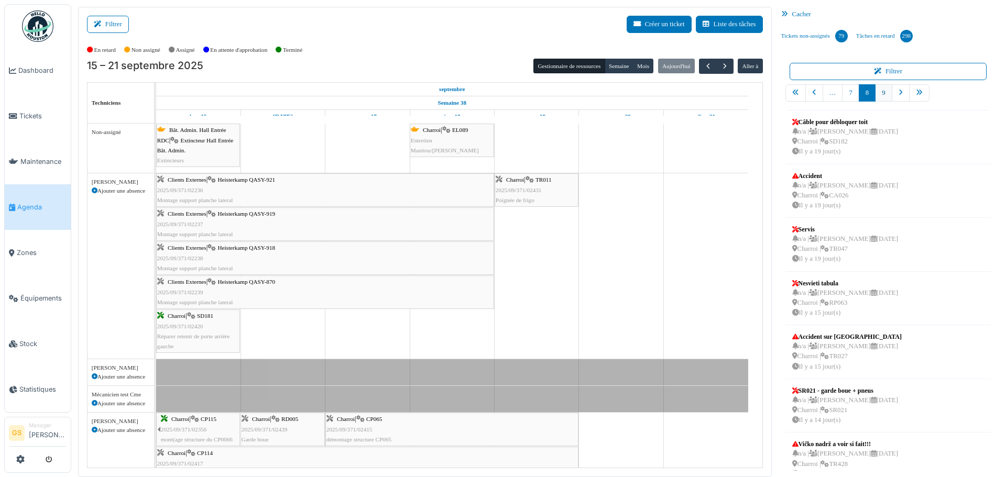
click at [879, 94] on link "9" at bounding box center [883, 92] width 17 height 17
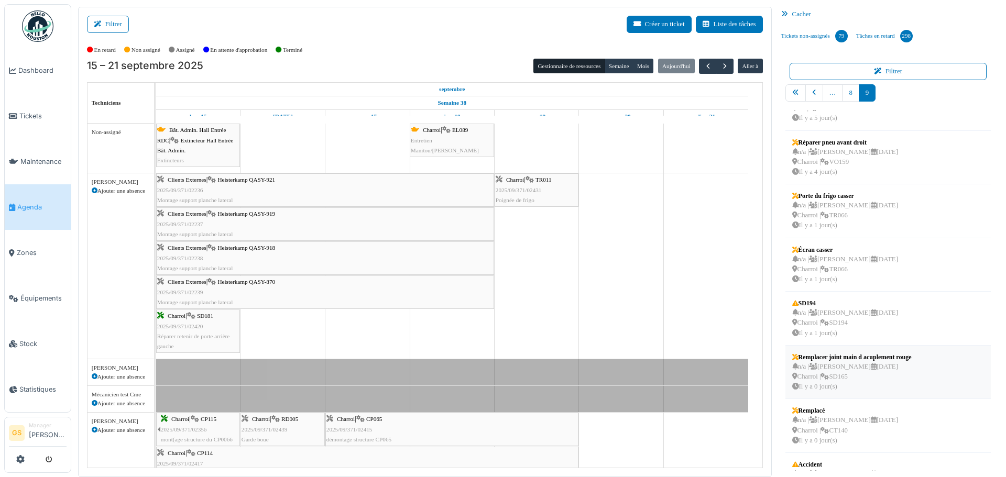
scroll to position [69, 0]
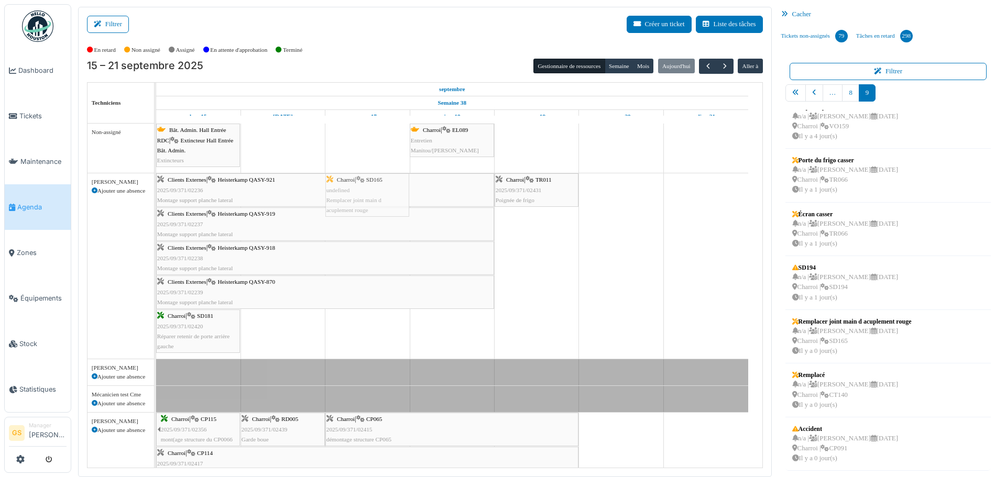
drag, startPoint x: 836, startPoint y: 331, endPoint x: 381, endPoint y: 211, distance: 469.8
click at [381, 211] on div "Filtrer Créer un ticket Liste des tâches Afficher les tâches non assignées *** …" at bounding box center [539, 242] width 932 height 471
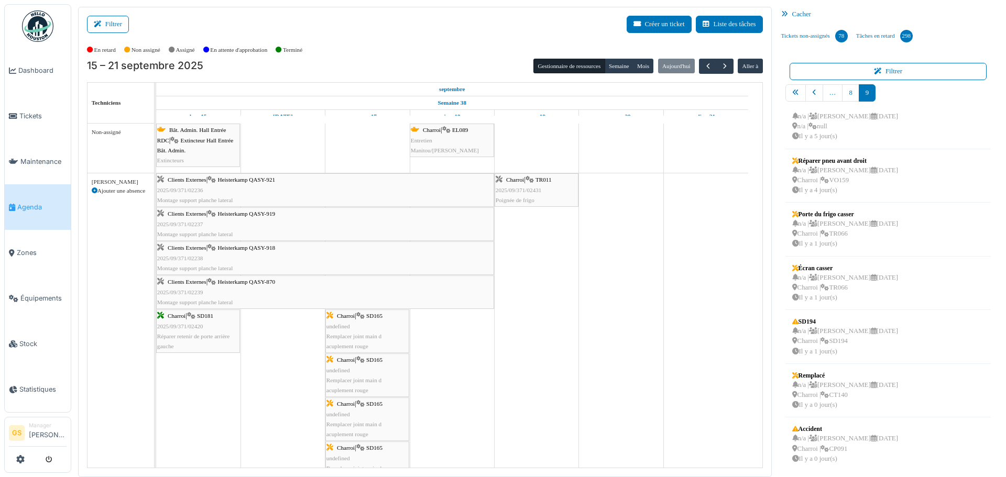
scroll to position [15, 0]
click at [821, 168] on div "n/a | Marc Vasen 19/09/2025 Charroi | VO159 Il y a 4 jour(s)" at bounding box center [845, 181] width 106 height 30
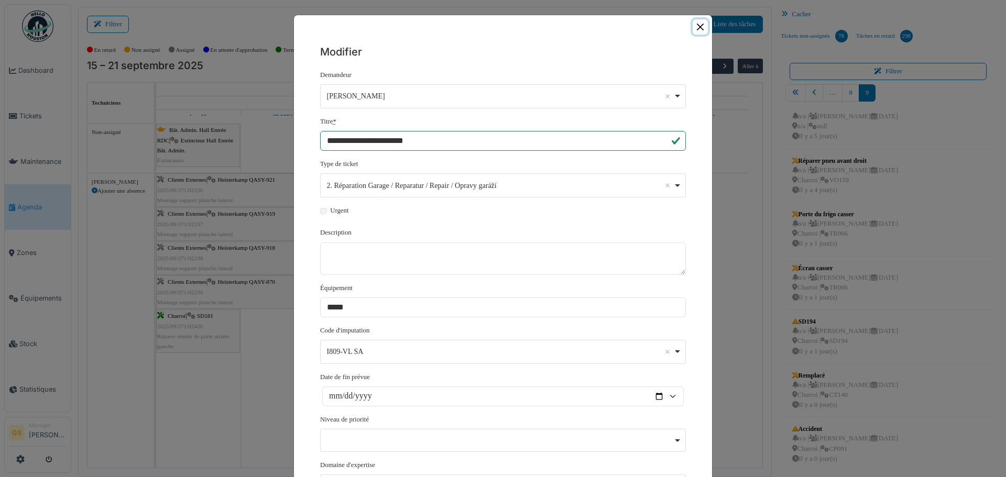
click at [695, 21] on button "Close" at bounding box center [700, 26] width 15 height 15
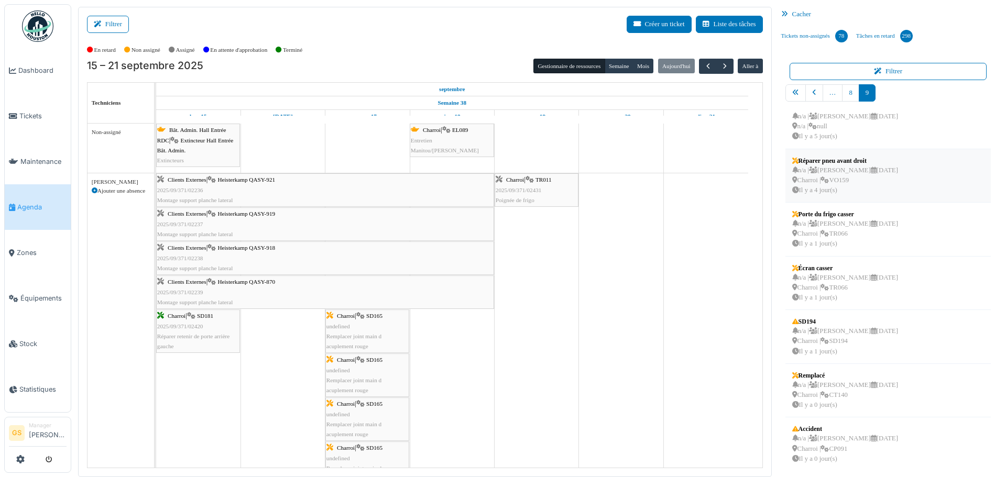
click at [814, 174] on div "n/a | Marc Vasen 19/09/2025 Charroi | VO159 Il y a 4 jour(s)" at bounding box center [845, 181] width 106 height 30
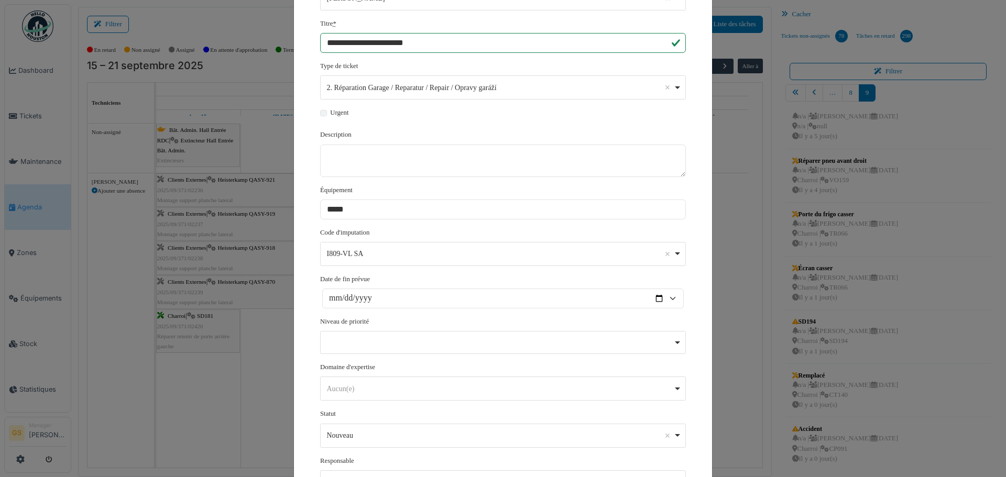
scroll to position [94, 0]
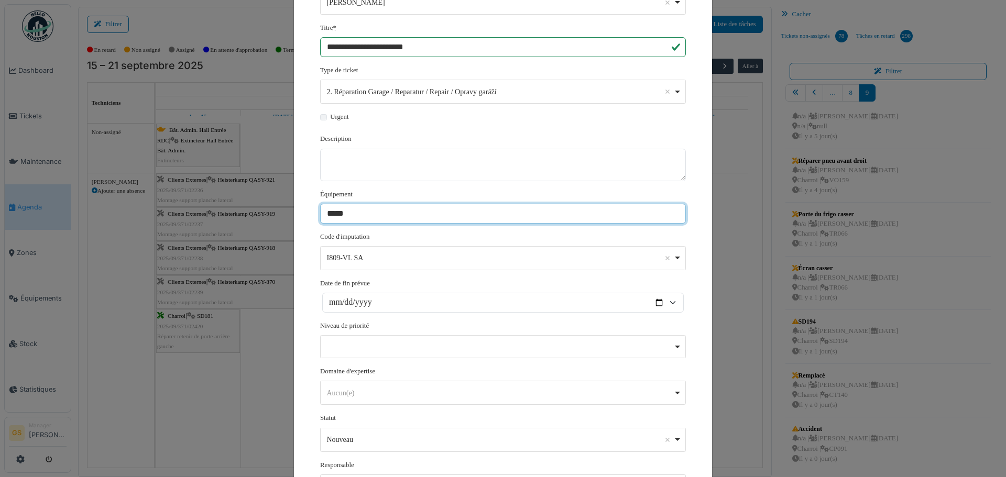
click at [351, 212] on select "******** ***** ***** ***** ***** ***** ***** ***** ***** ***** ***** ***** ****…" at bounding box center [503, 214] width 366 height 20
select select "******"
click at [320, 204] on select "******** ***** ***** ***** ***** ***** ***** ***** ***** ***** ***** ***** ****…" at bounding box center [503, 214] width 366 height 20
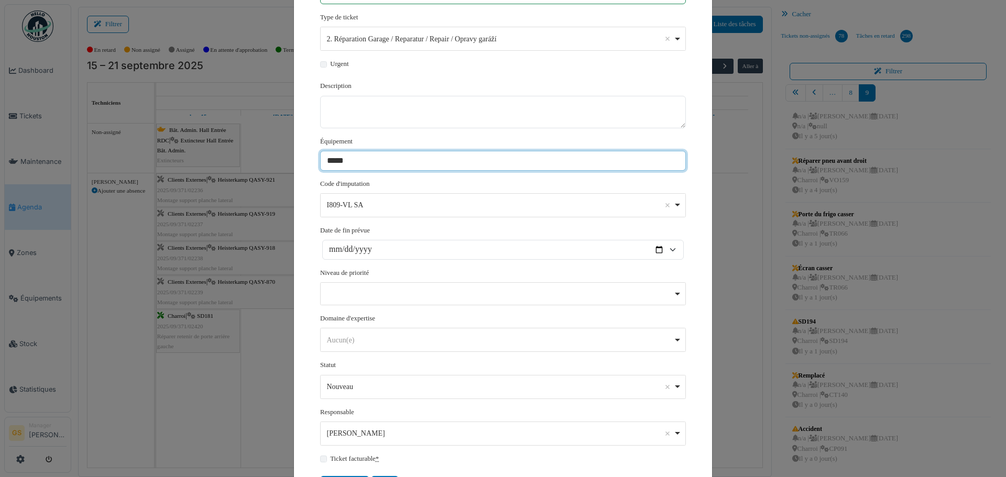
scroll to position [199, 0]
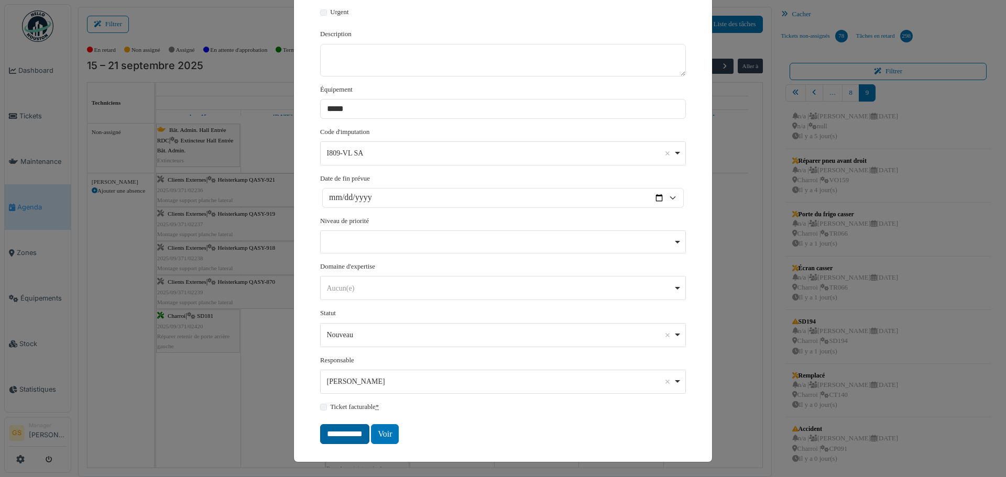
click at [346, 436] on input "**********" at bounding box center [344, 434] width 49 height 20
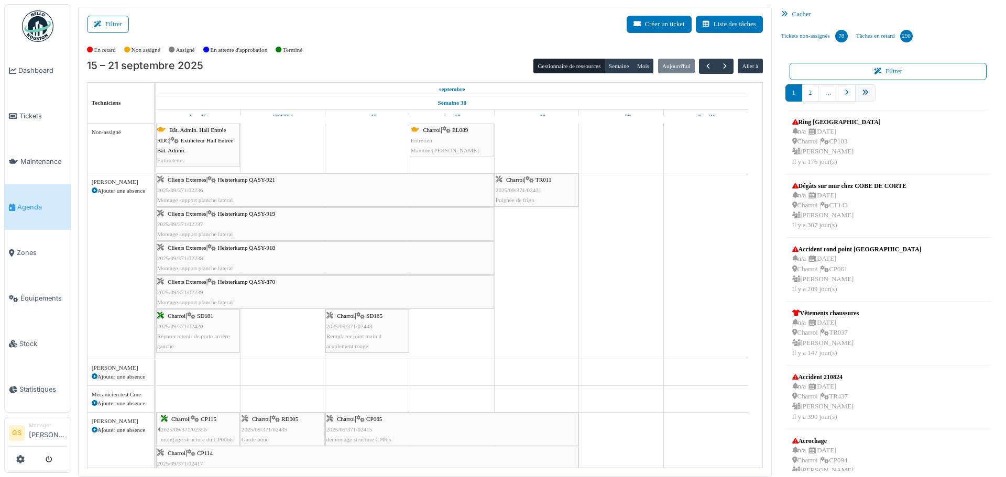
click at [862, 90] on icon "pager" at bounding box center [865, 93] width 7 height 7
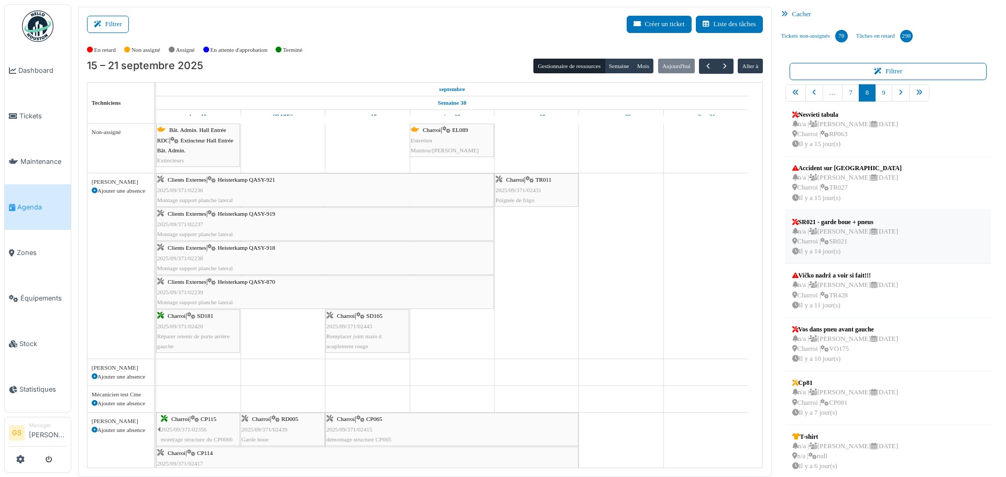
scroll to position [177, 0]
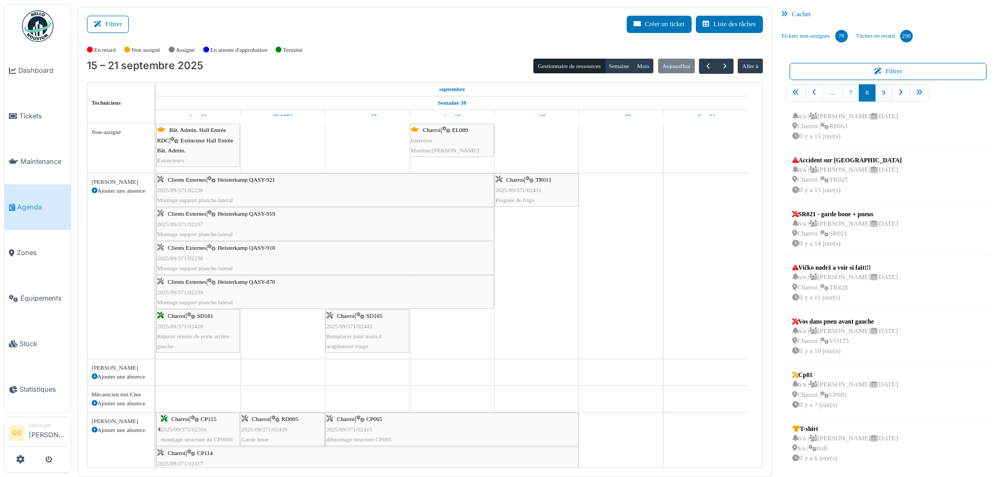
click at [875, 93] on link "9" at bounding box center [883, 92] width 17 height 17
click at [824, 178] on icon at bounding box center [825, 180] width 8 height 7
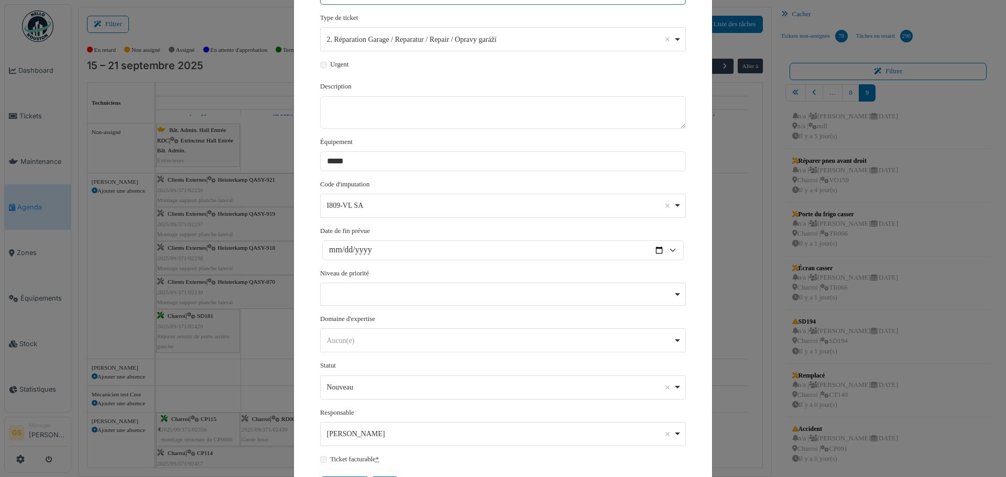
scroll to position [157, 0]
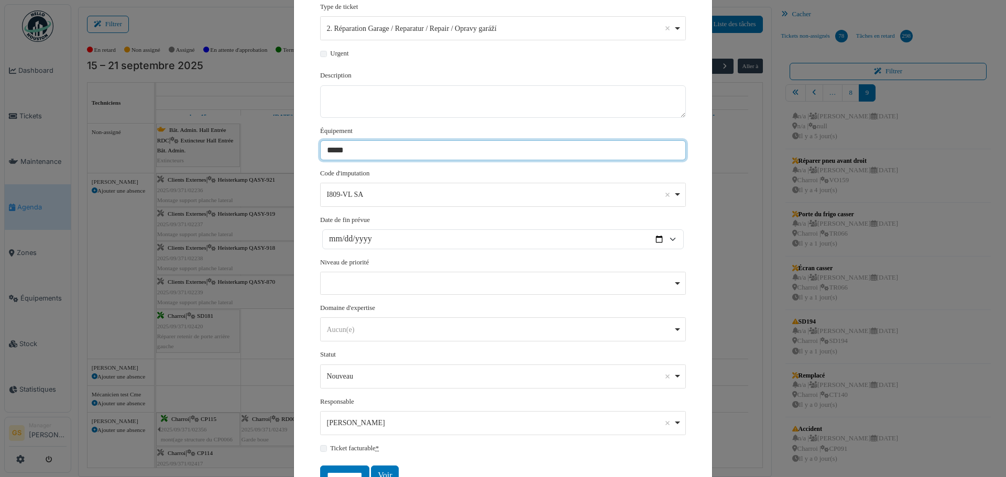
click at [365, 150] on select "******** ***** ***** ***** ***** ***** ***** ***** ***** ***** ***** ***** ****…" at bounding box center [503, 150] width 366 height 20
select select "******"
click at [320, 140] on select "******** ***** ***** ***** ***** ***** ***** ***** ***** ***** ***** ***** ****…" at bounding box center [503, 150] width 366 height 20
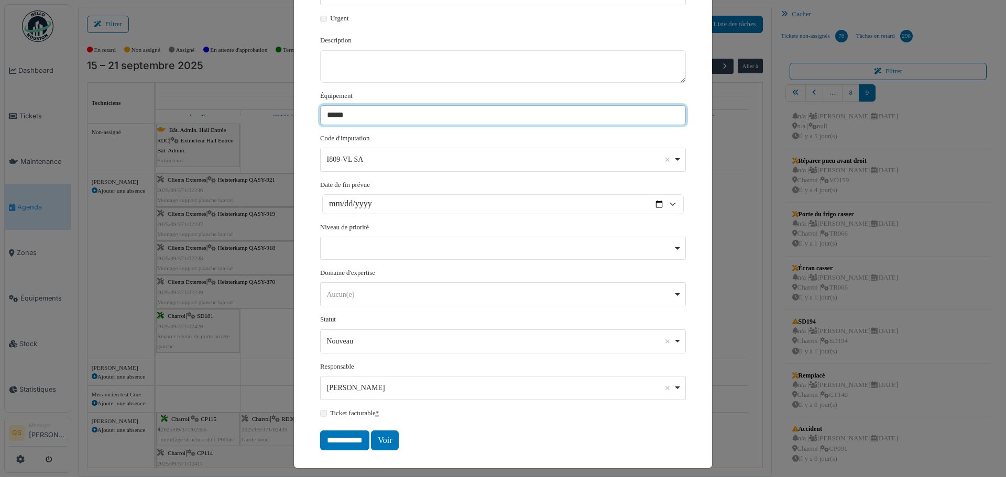
scroll to position [199, 0]
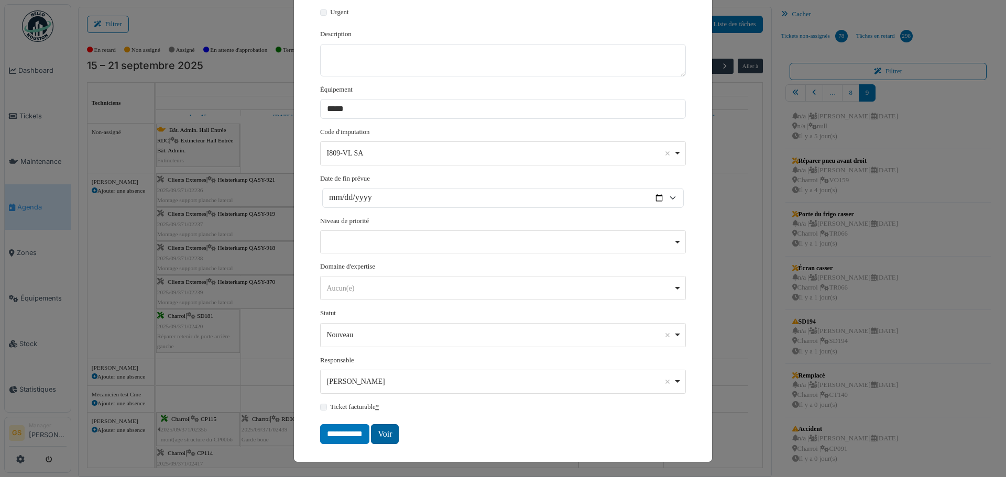
click at [379, 438] on link "Voir" at bounding box center [385, 434] width 28 height 20
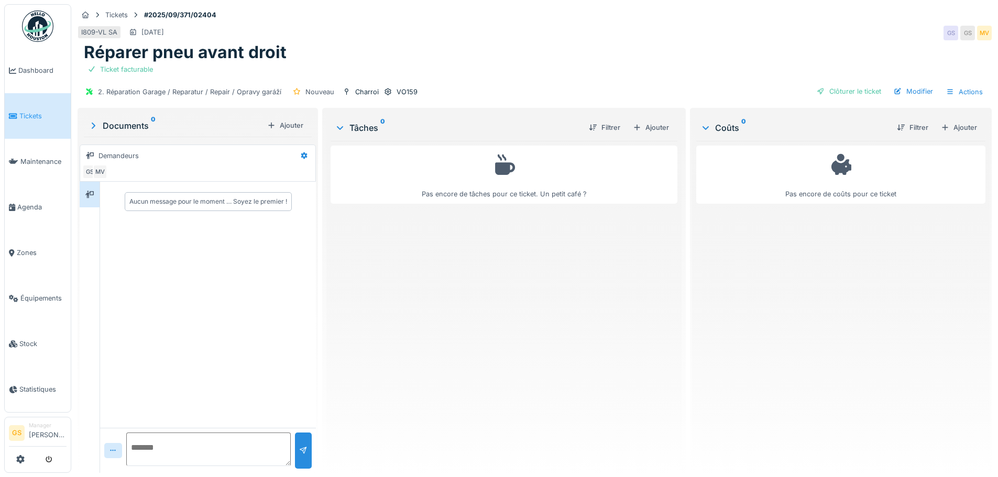
click at [18, 114] on li "Tickets" at bounding box center [38, 116] width 58 height 10
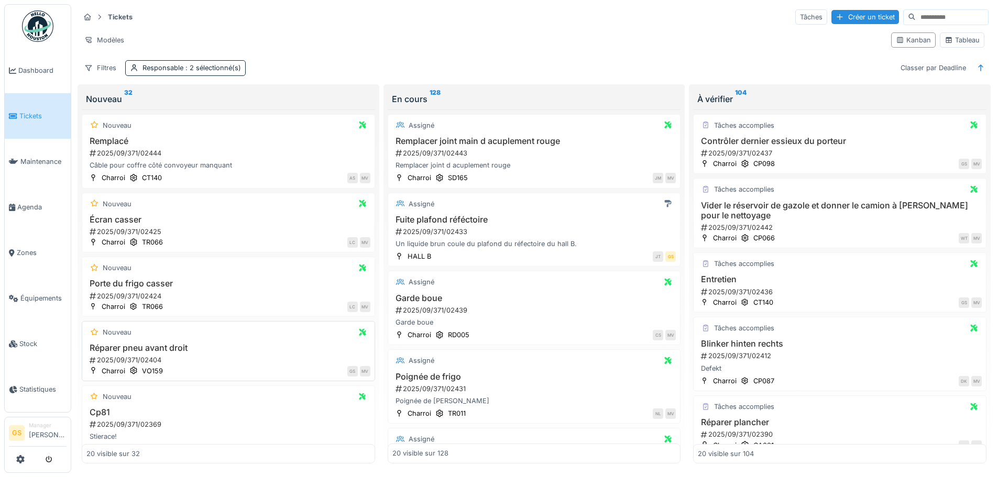
click at [139, 363] on div "2025/09/371/02404" at bounding box center [230, 360] width 282 height 10
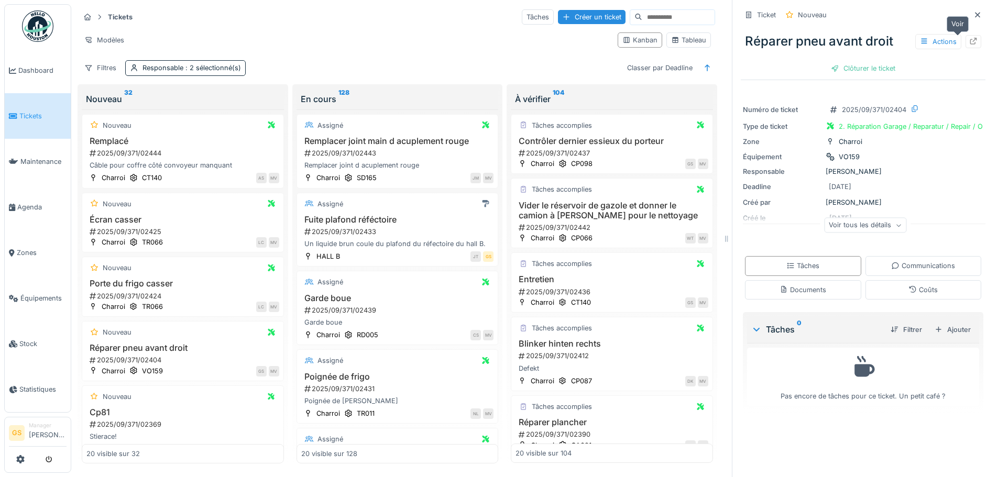
click at [969, 39] on icon at bounding box center [973, 41] width 8 height 7
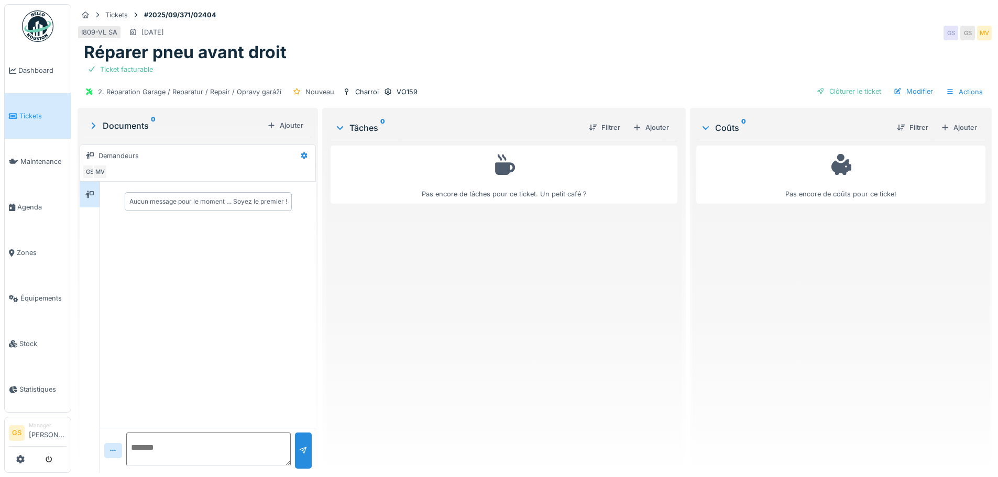
click at [34, 113] on span "Tickets" at bounding box center [42, 116] width 47 height 10
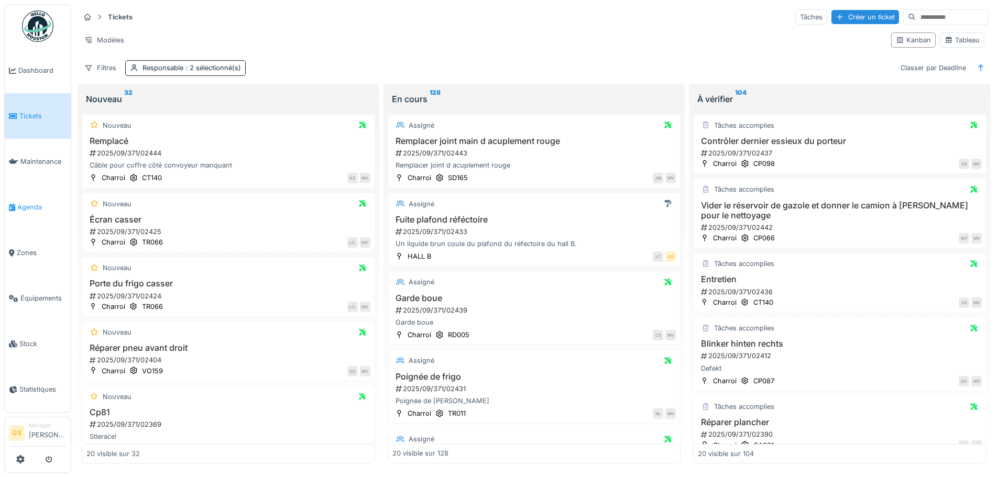
click at [27, 202] on span "Agenda" at bounding box center [41, 207] width 49 height 10
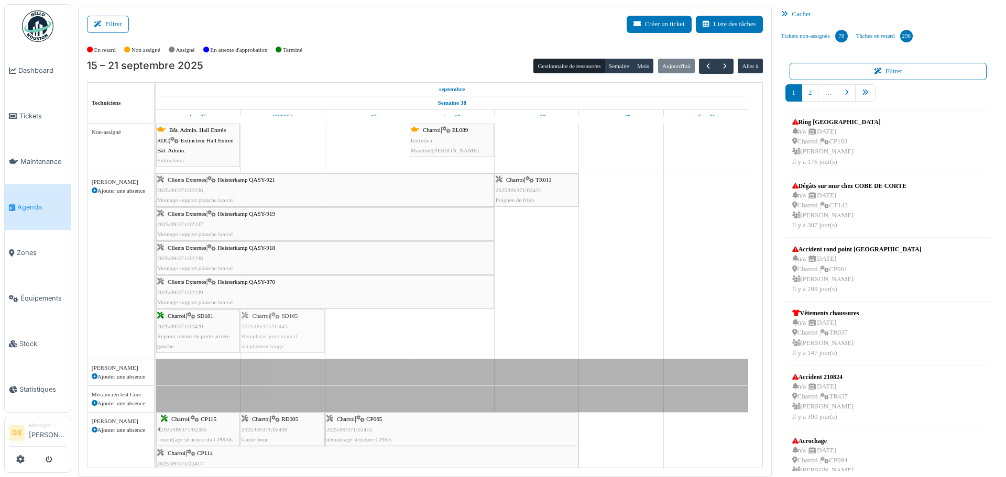
drag, startPoint x: 360, startPoint y: 323, endPoint x: 287, endPoint y: 337, distance: 74.7
click at [156, 337] on div "Clients Externes | [PERSON_NAME] QASY-921 2025/09/371/02236 Montage support pla…" at bounding box center [156, 265] width 0 height 185
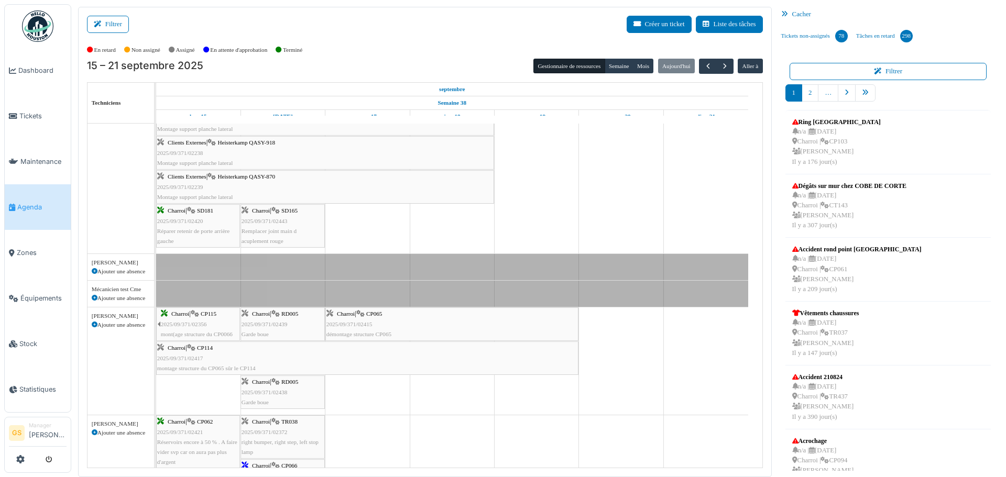
scroll to position [105, 0]
drag, startPoint x: 267, startPoint y: 321, endPoint x: 346, endPoint y: 227, distance: 122.4
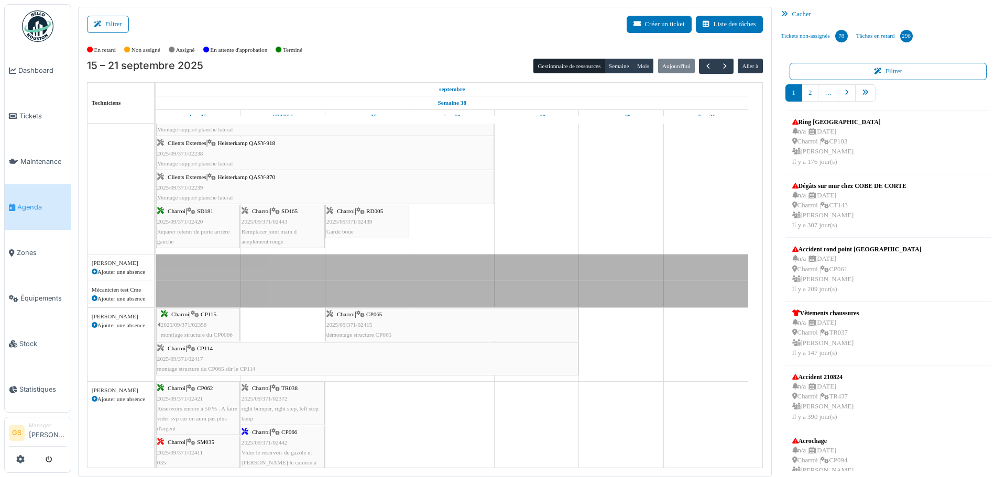
drag, startPoint x: 280, startPoint y: 327, endPoint x: 365, endPoint y: 234, distance: 126.1
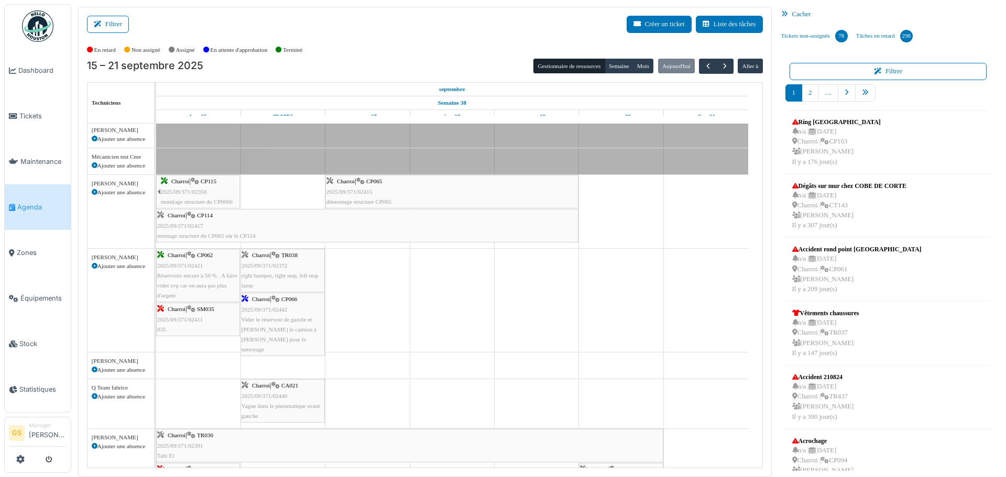
scroll to position [0, 0]
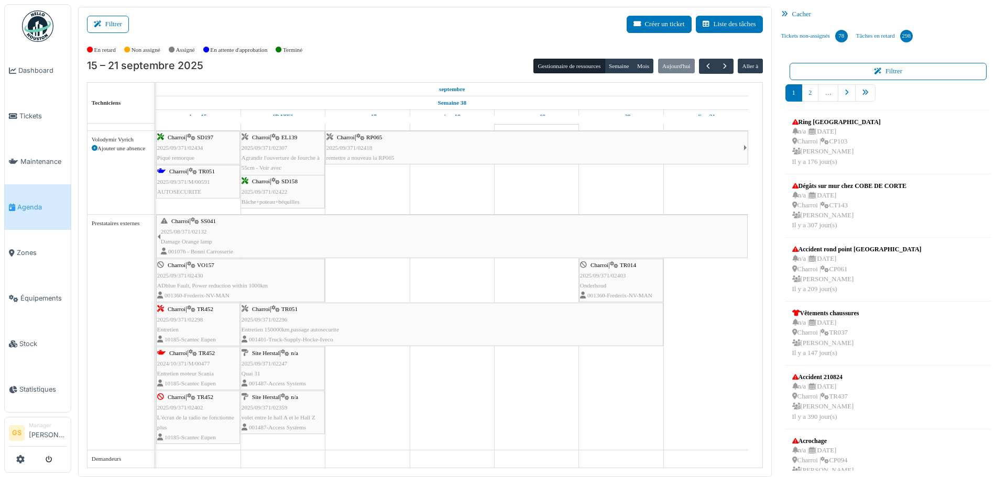
click at [181, 232] on span "2025/08/371/02132" at bounding box center [184, 231] width 46 height 6
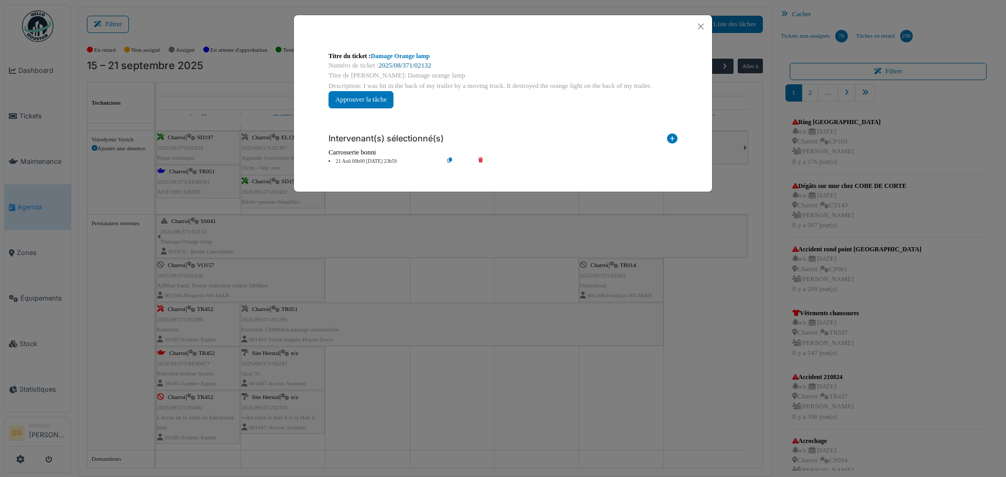
click at [411, 65] on link "2025/08/371/02132" at bounding box center [405, 65] width 52 height 7
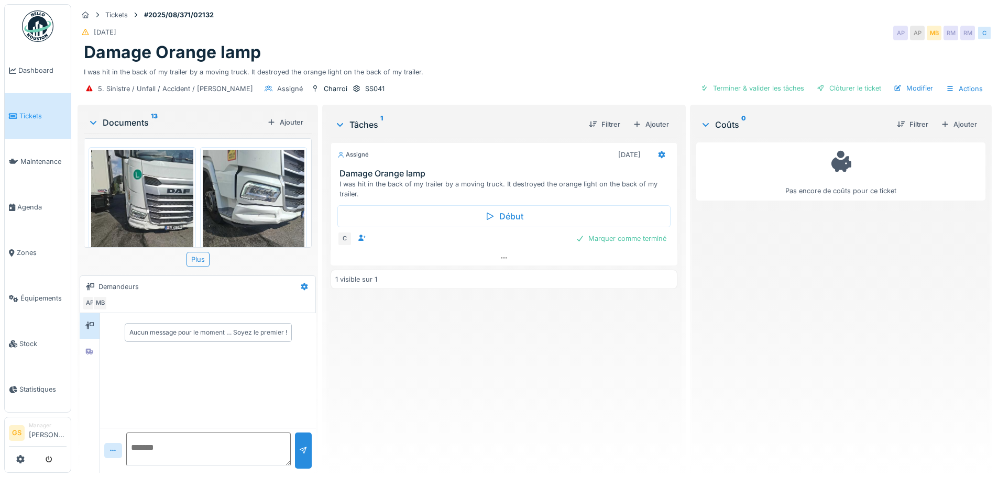
click at [164, 181] on img at bounding box center [142, 218] width 102 height 136
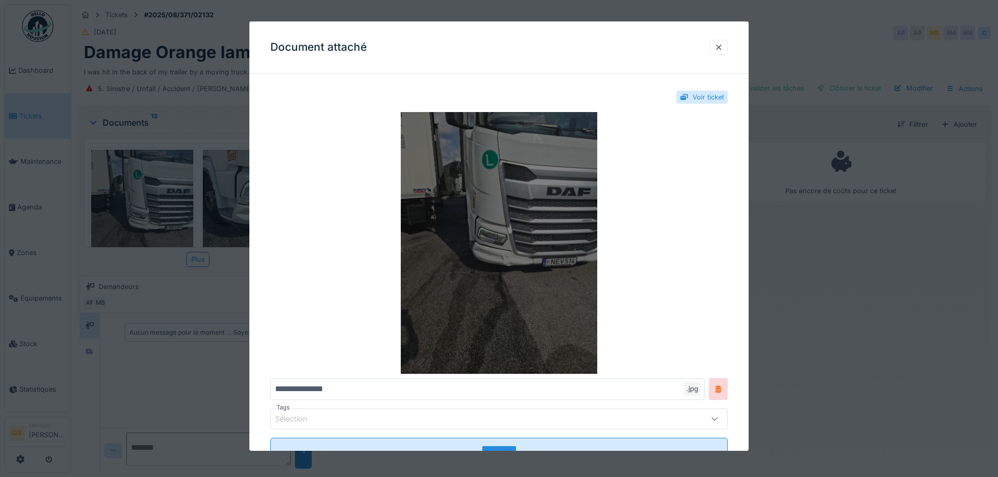
click at [494, 212] on img at bounding box center [498, 243] width 457 height 262
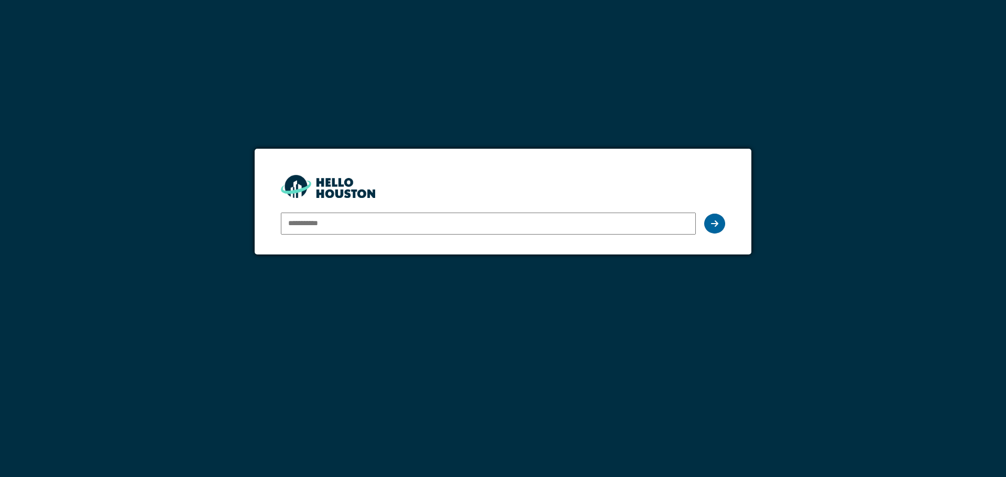
type input "**********"
click at [715, 226] on icon at bounding box center [714, 224] width 7 height 8
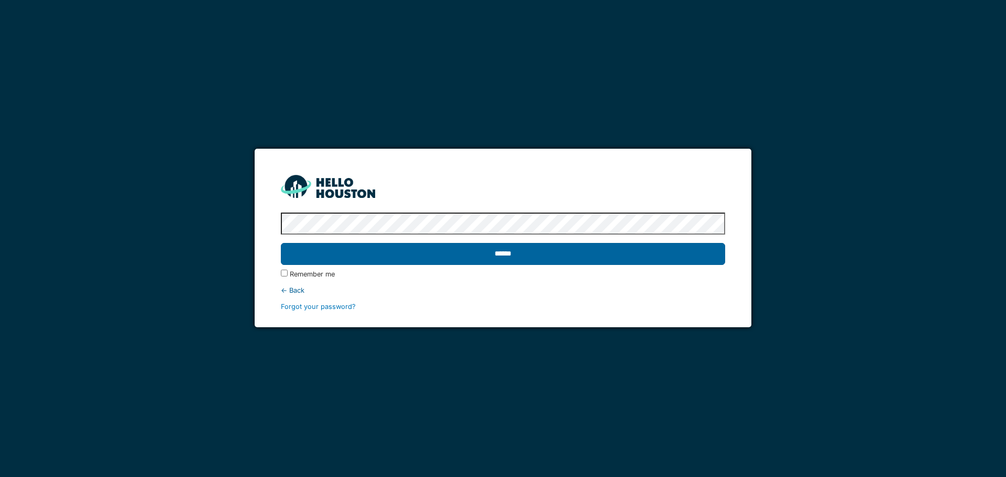
click at [554, 257] on input "******" at bounding box center [503, 254] width 444 height 22
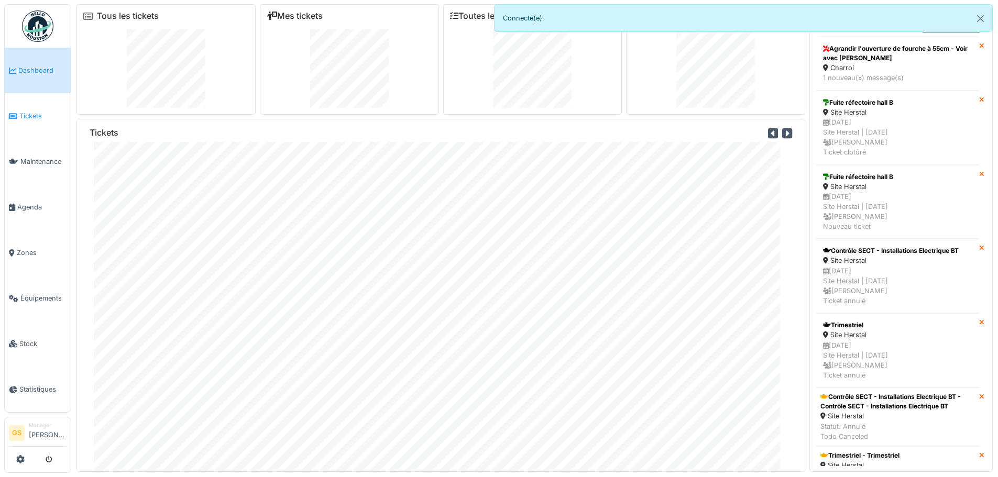
click at [20, 111] on span "Tickets" at bounding box center [42, 116] width 47 height 10
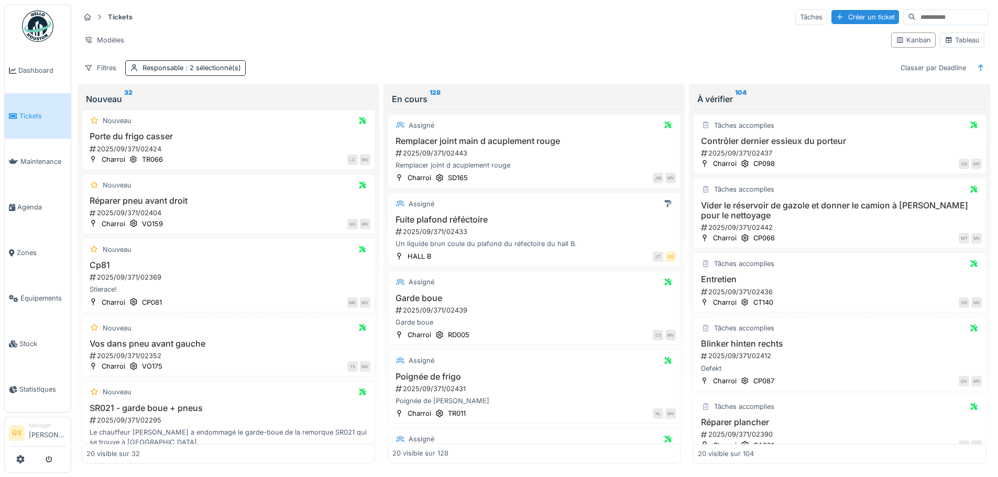
scroll to position [157, 0]
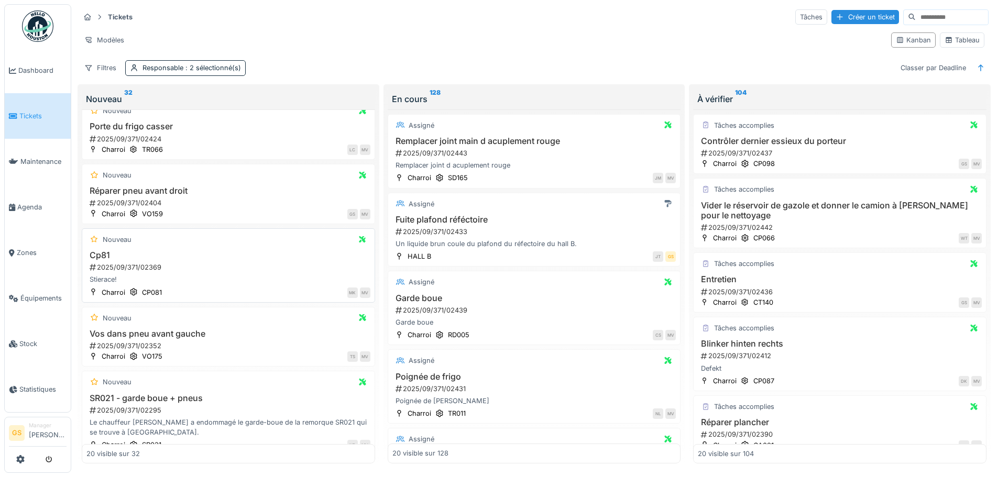
click at [138, 263] on div "Cp81 2025/09/371/02369 Stierace!" at bounding box center [228, 267] width 284 height 35
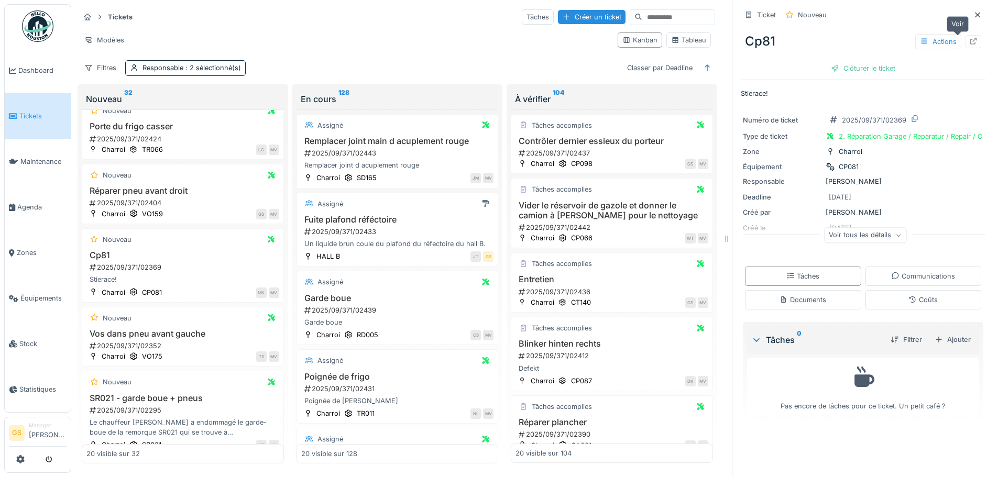
click at [970, 38] on icon at bounding box center [973, 41] width 7 height 7
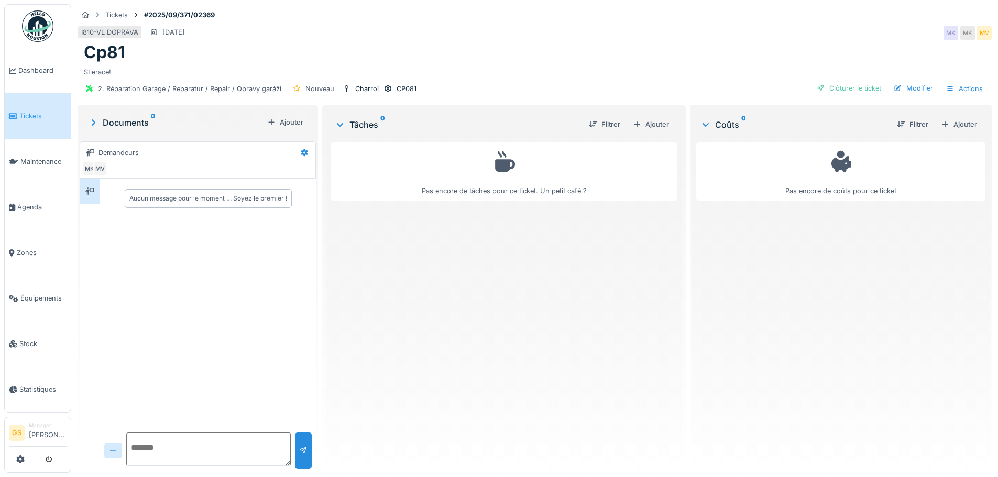
click at [19, 113] on span "Tickets" at bounding box center [42, 116] width 47 height 10
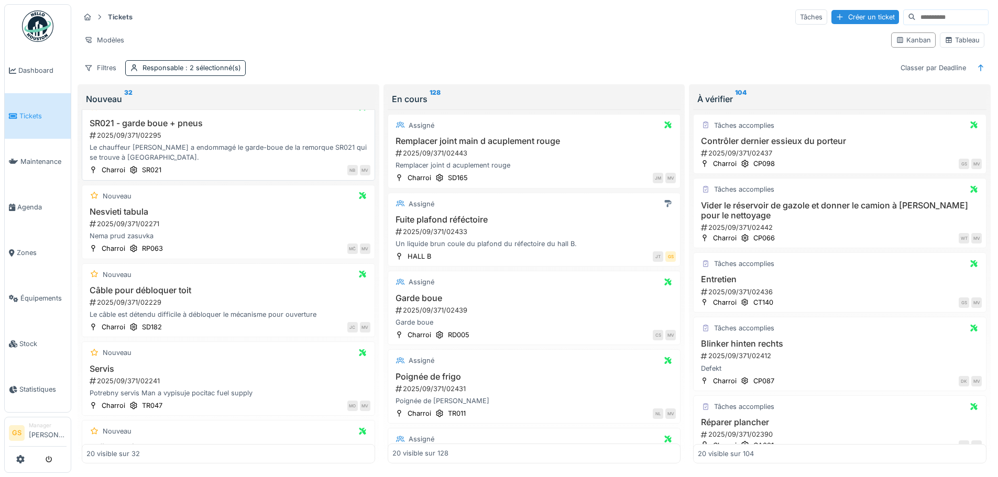
scroll to position [472, 0]
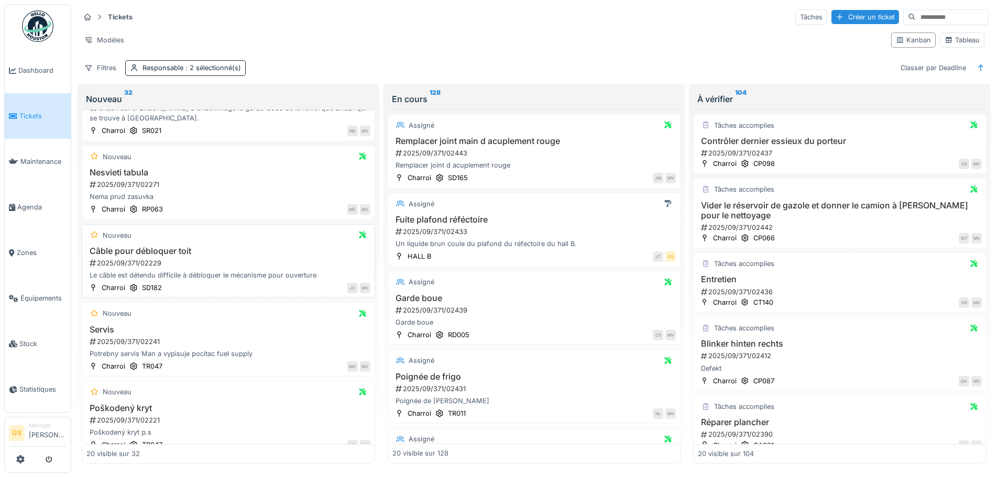
click at [125, 263] on div "2025/09/371/02229" at bounding box center [230, 263] width 282 height 10
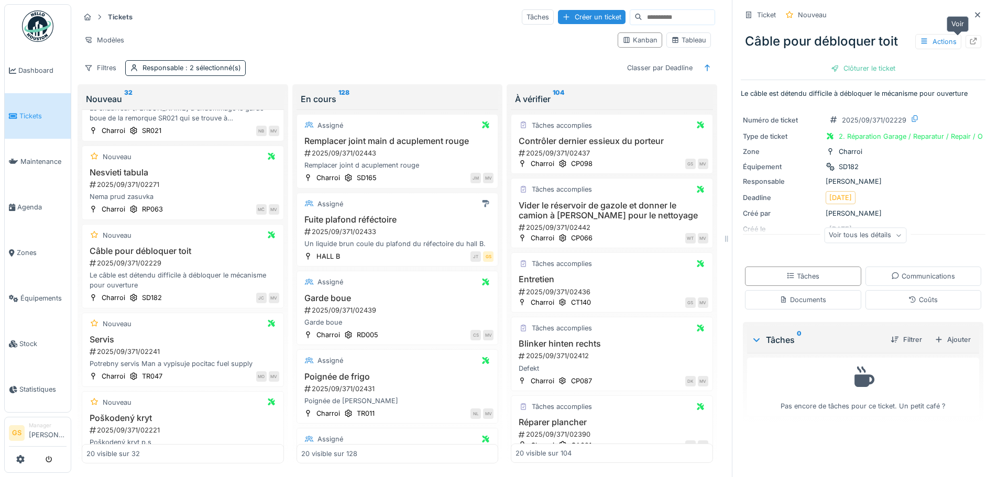
click at [969, 38] on icon at bounding box center [973, 41] width 8 height 7
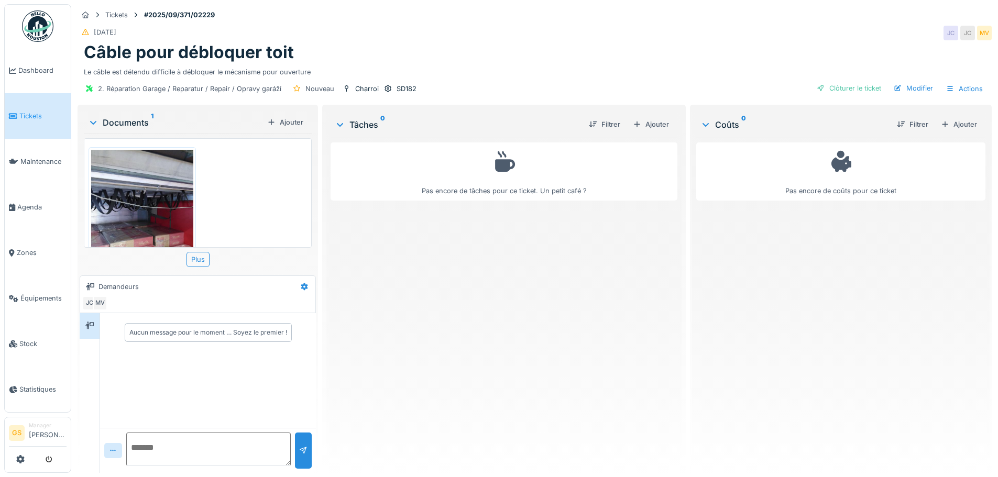
click at [151, 197] on img at bounding box center [142, 218] width 102 height 136
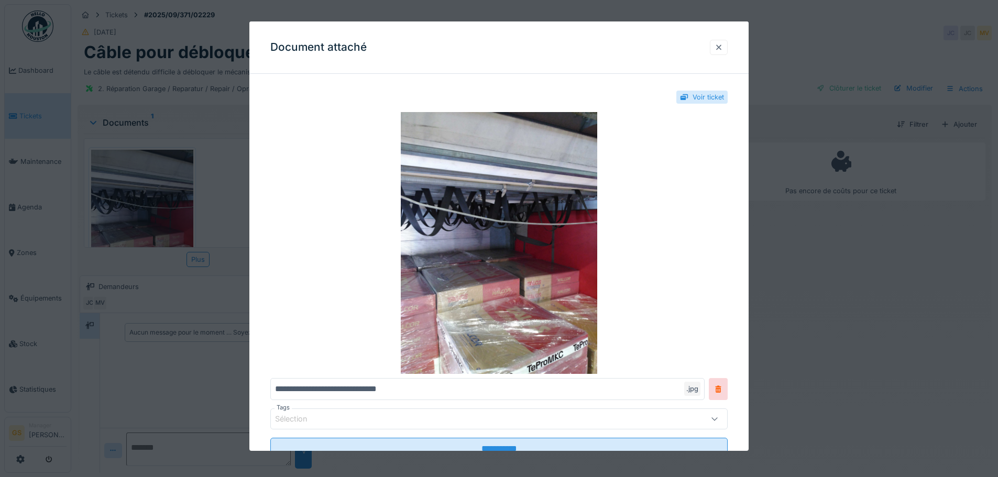
click at [723, 43] on div at bounding box center [719, 47] width 8 height 10
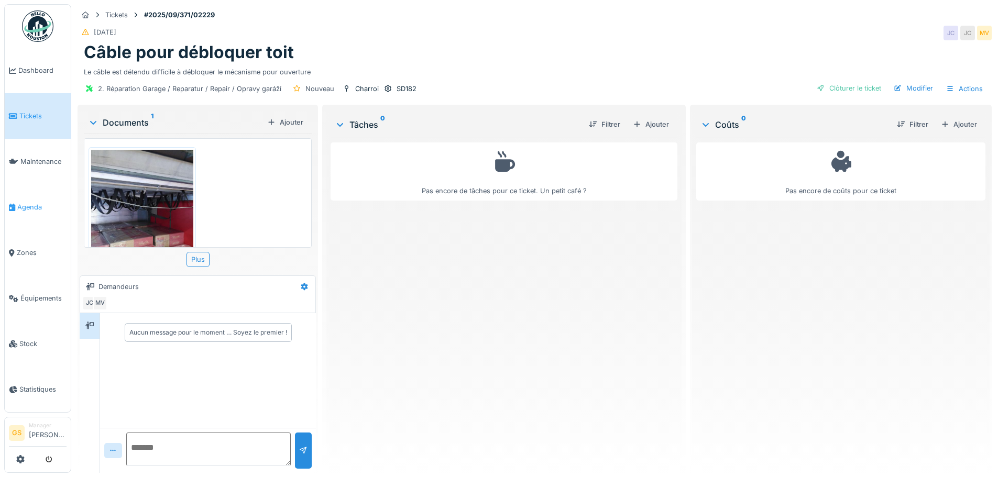
click at [22, 202] on span "Agenda" at bounding box center [41, 207] width 49 height 10
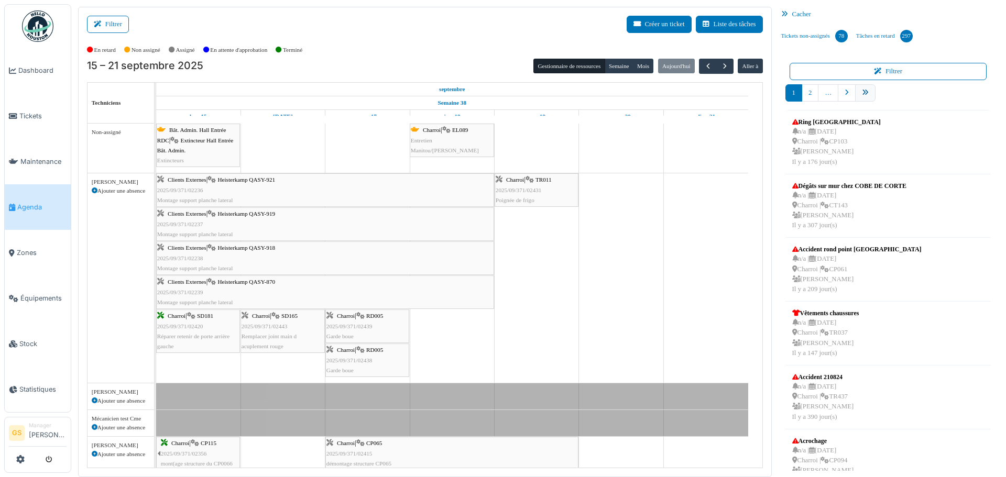
click at [863, 96] on link "pager" at bounding box center [865, 92] width 20 height 17
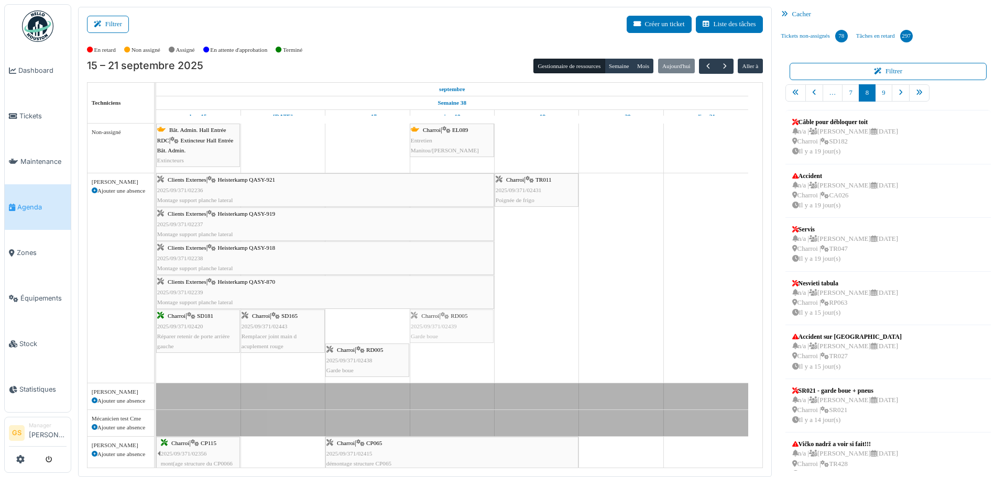
drag, startPoint x: 354, startPoint y: 324, endPoint x: 435, endPoint y: 312, distance: 82.1
click at [156, 312] on div "Clients Externes | Heisterkamp QASY-921 2025/09/371/02236 Montage support planc…" at bounding box center [156, 278] width 0 height 210
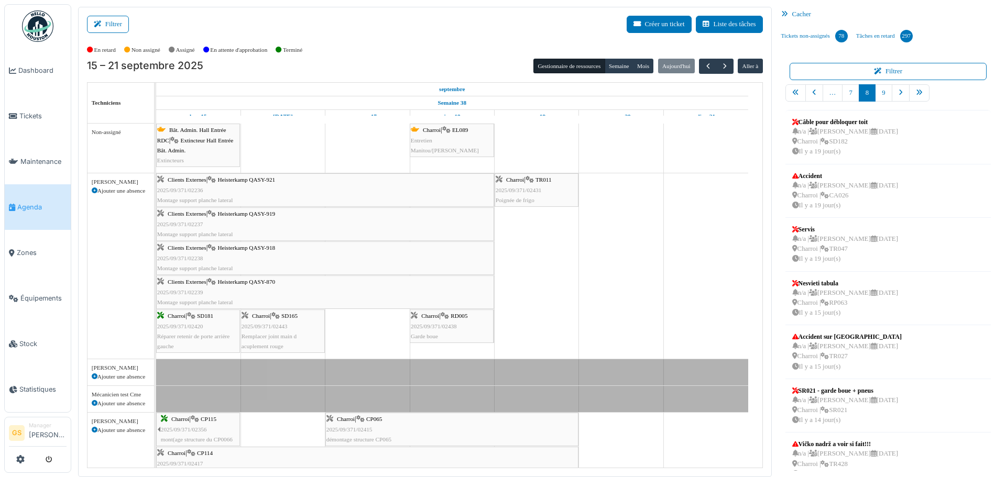
drag, startPoint x: 355, startPoint y: 326, endPoint x: 444, endPoint y: 317, distance: 89.1
click at [156, 317] on div "Clients Externes | Heisterkamp QASY-921 2025/09/371/02236 Montage support planc…" at bounding box center [156, 265] width 0 height 185
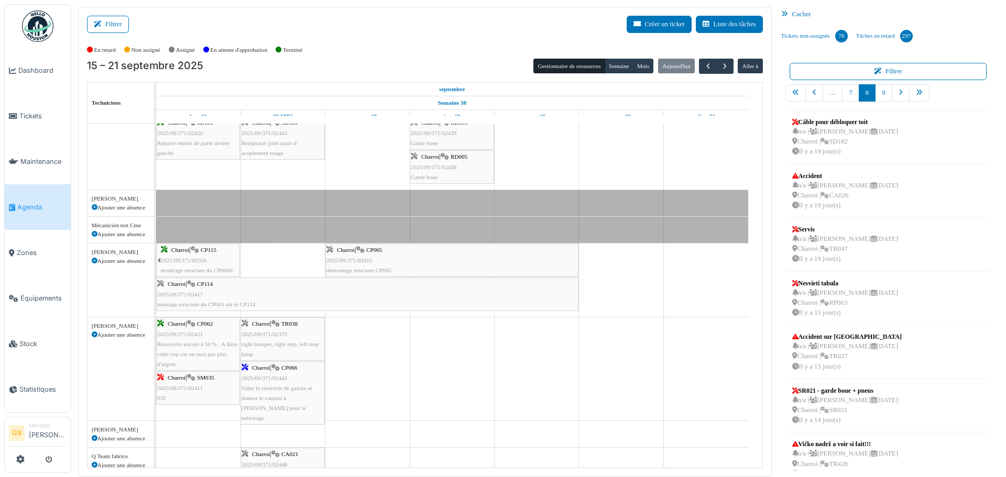
scroll to position [210, 0]
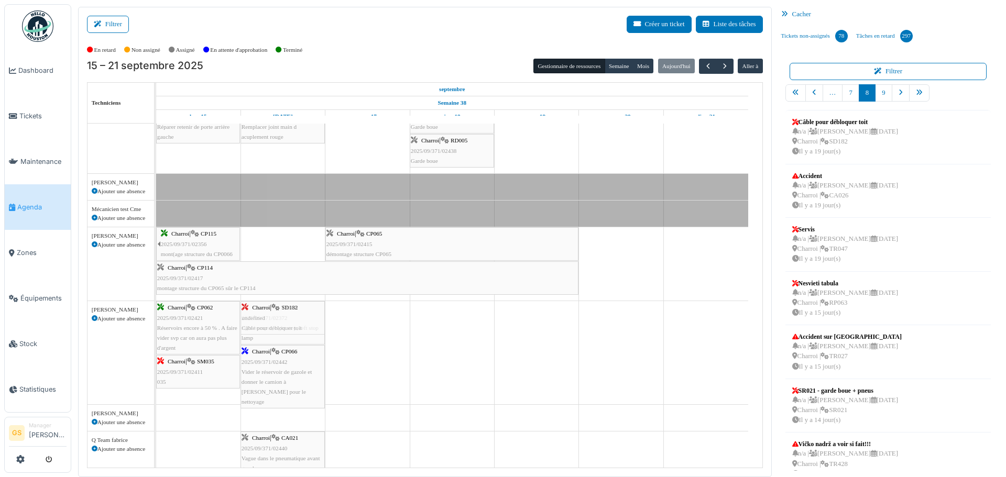
drag, startPoint x: 818, startPoint y: 124, endPoint x: 292, endPoint y: 341, distance: 568.6
click at [292, 341] on div "Filtrer Créer un ticket Liste des tâches Afficher les tâches non assignées *** …" at bounding box center [539, 242] width 932 height 471
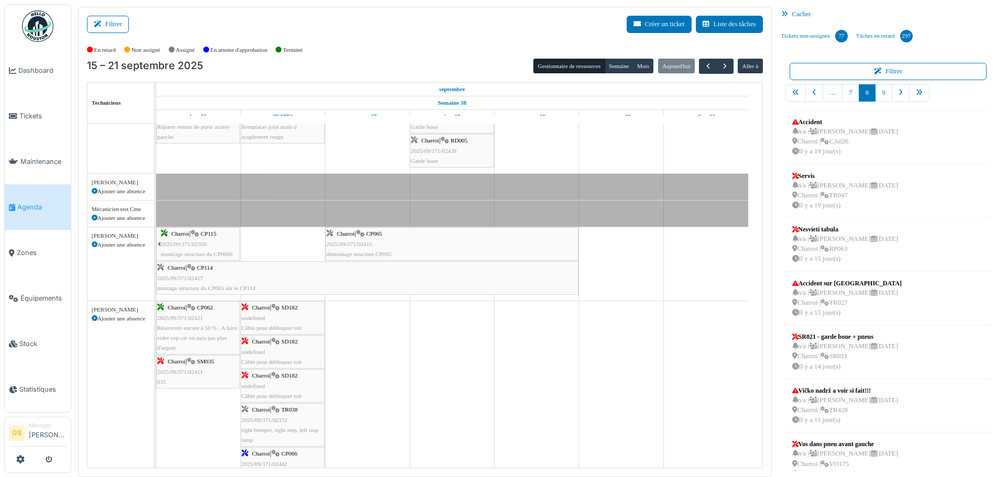
drag, startPoint x: 271, startPoint y: 315, endPoint x: 278, endPoint y: 318, distance: 6.8
click at [156, 318] on div "Charroi | CP062 2025/09/371/02421 Réservoirs encore à 50 % . A faire vider svp …" at bounding box center [156, 403] width 0 height 205
click at [103, 381] on div "Patrick Fridmansky Ajouter une absence" at bounding box center [121, 403] width 67 height 205
click at [20, 111] on span "Tickets" at bounding box center [42, 116] width 47 height 10
